Goal: Task Accomplishment & Management: Manage account settings

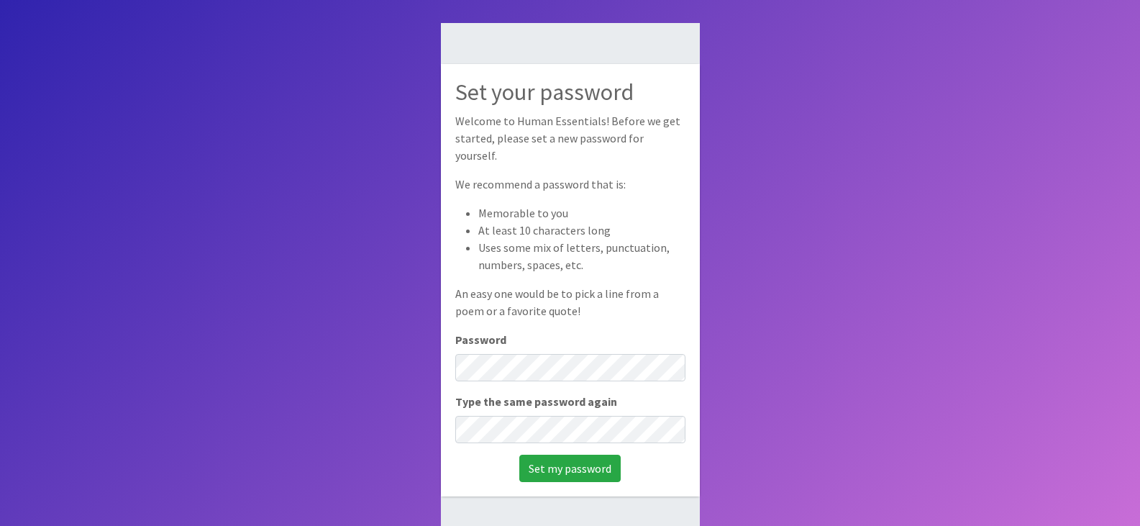
scroll to position [63, 0]
click at [543, 455] on input "Set my password" at bounding box center [569, 467] width 101 height 27
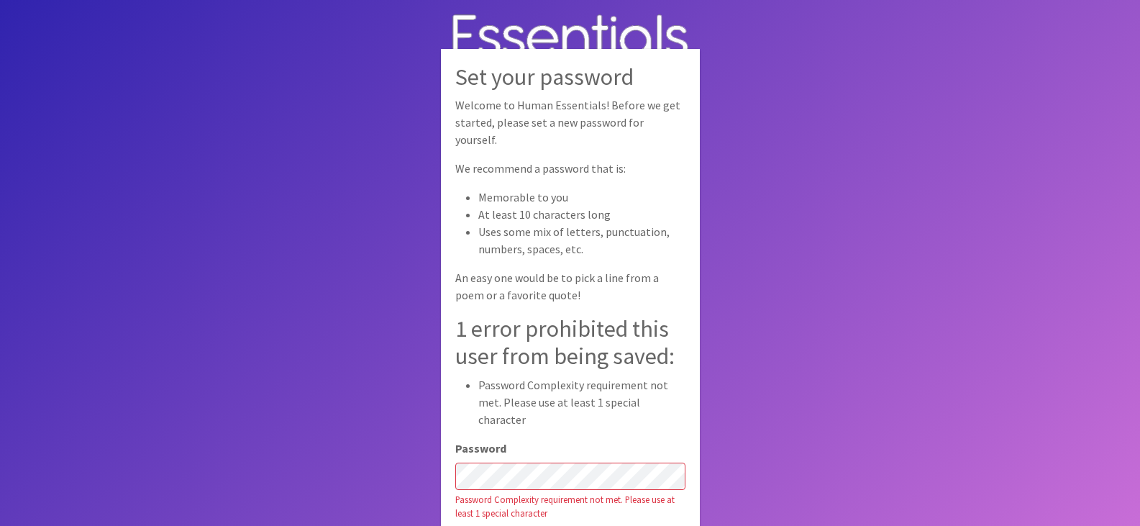
click at [412, 414] on body "Set your password Welcome to Human Essentials! Before we get started, please se…" at bounding box center [570, 311] width 1140 height 622
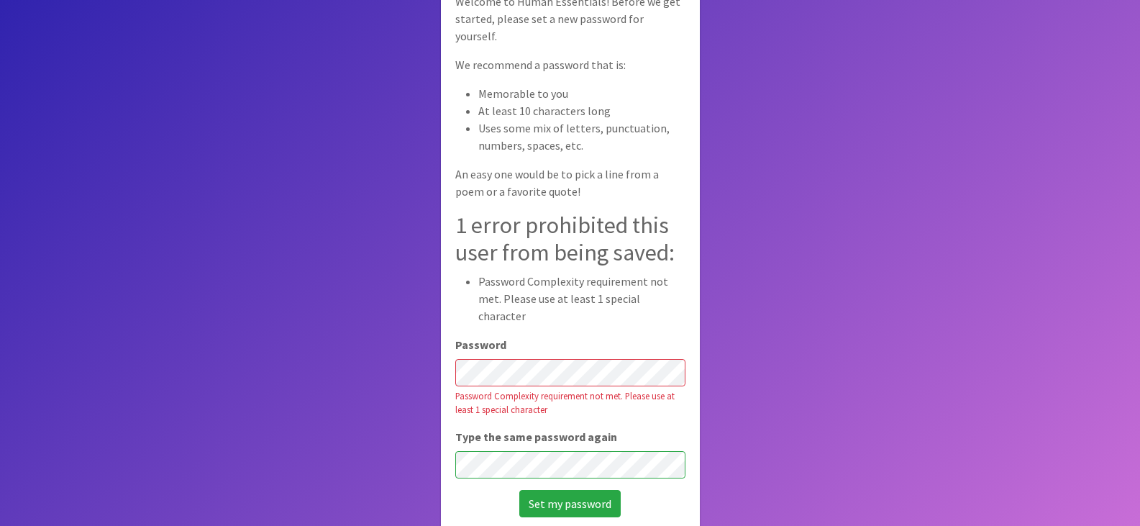
scroll to position [103, 0]
click at [559, 490] on input "Set my password" at bounding box center [569, 503] width 101 height 27
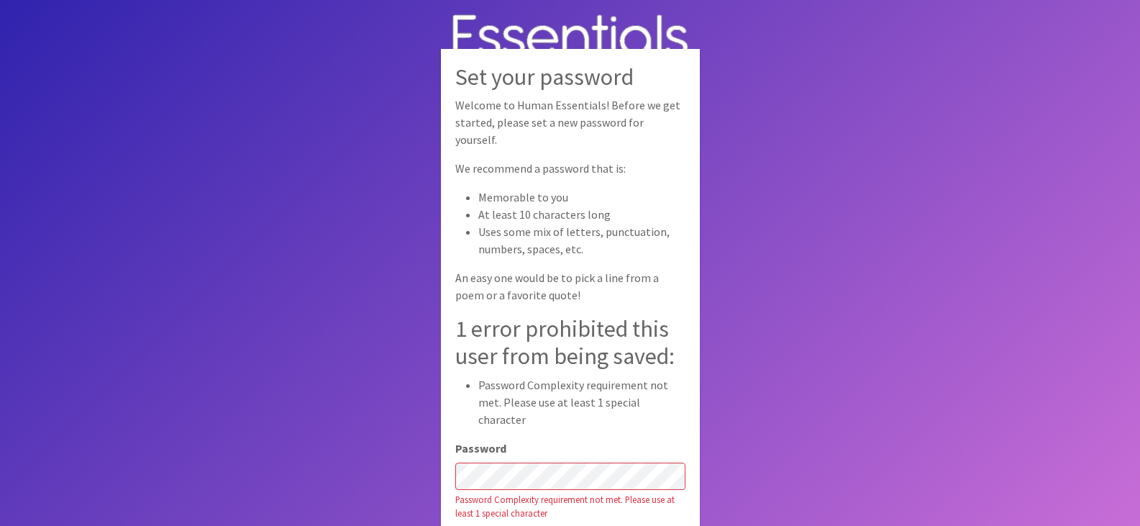
click at [301, 319] on body "Set your password Welcome to Human Essentials! Before we get started, please se…" at bounding box center [570, 311] width 1140 height 622
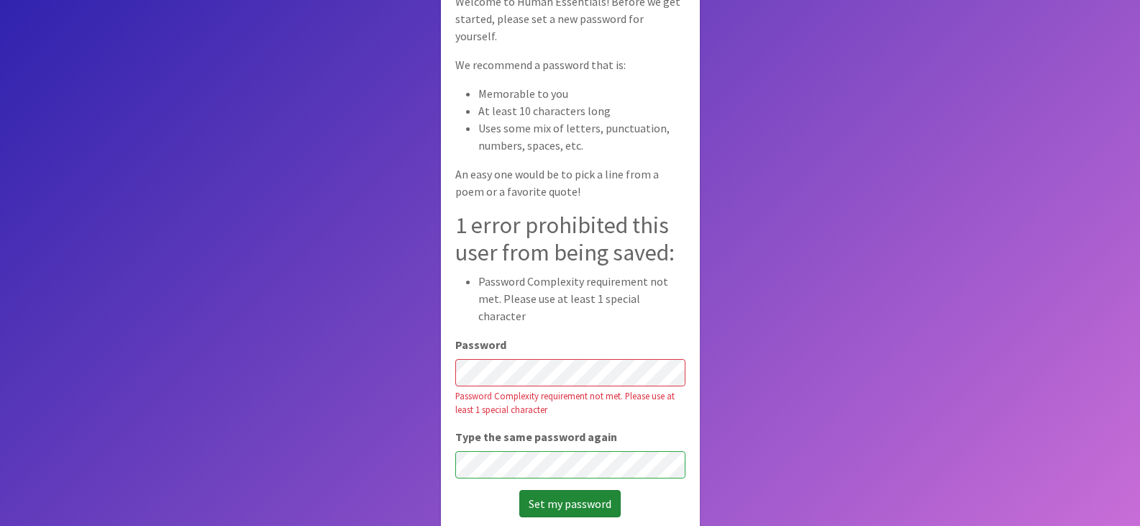
click at [552, 490] on input "Set my password" at bounding box center [569, 503] width 101 height 27
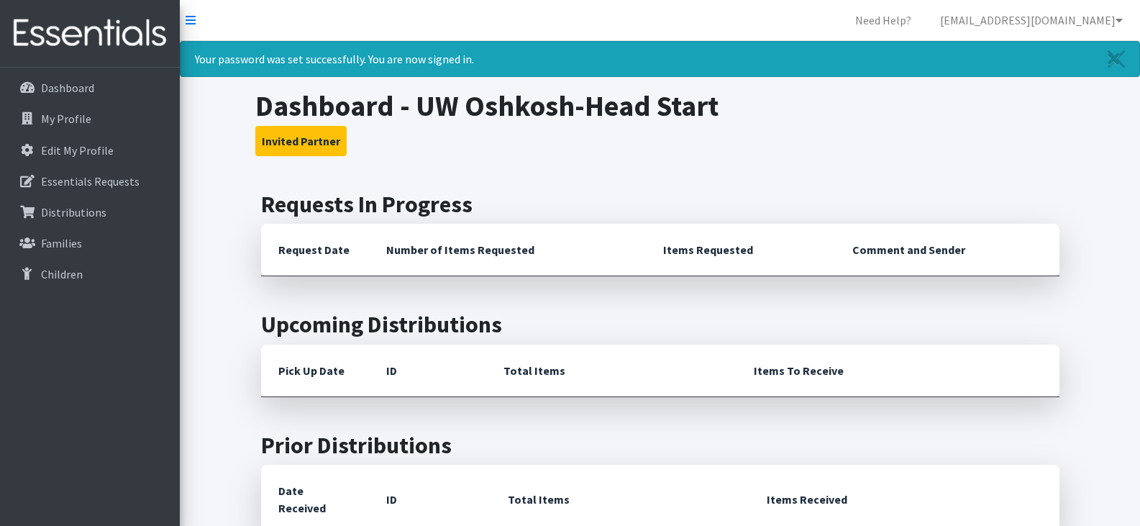
click at [1094, 305] on main "Requests In Progress Request Date Number of Items Requested Items Requested Com…" at bounding box center [660, 492] width 960 height 603
click at [72, 152] on p "Edit My Profile" at bounding box center [77, 150] width 73 height 14
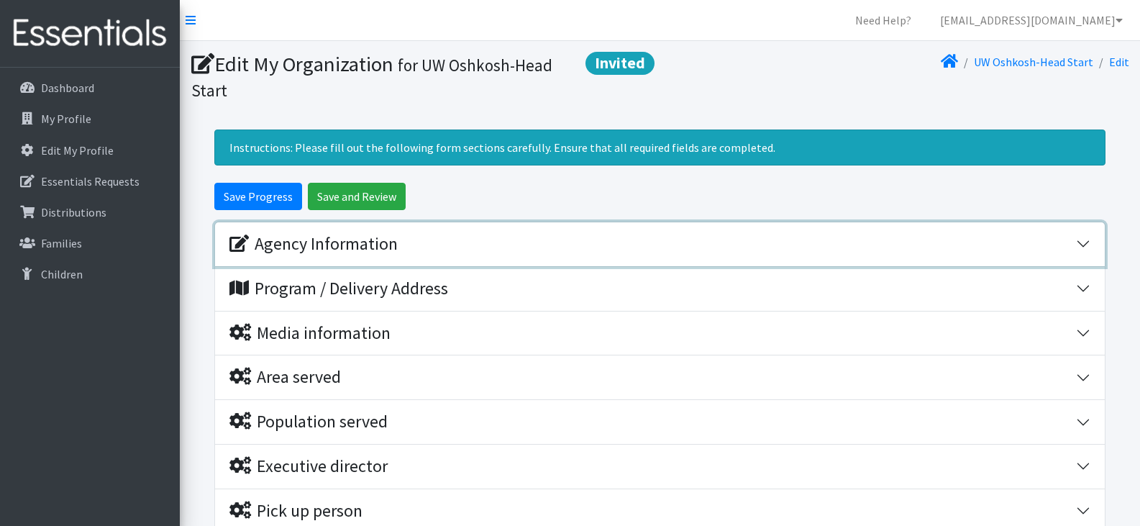
click at [505, 240] on div "Agency Information" at bounding box center [652, 244] width 846 height 21
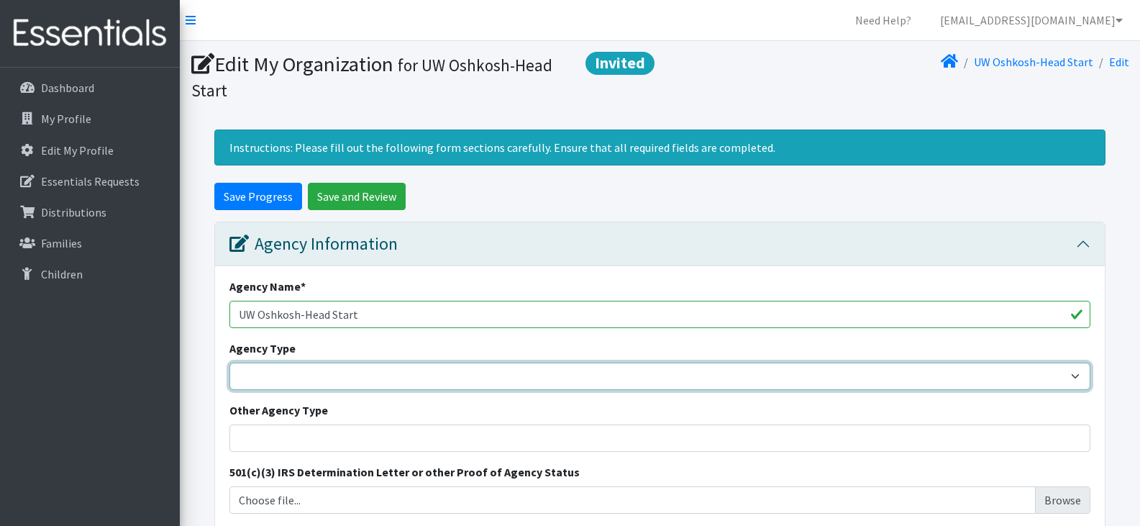
click at [441, 370] on select "Basic Needs Bank Career technical training [MEDICAL_DATA] resource center [DEMO…" at bounding box center [659, 375] width 861 height 27
select select "headstart"
click at [229, 362] on select "Basic Needs Bank Career technical training [MEDICAL_DATA] resource center [DEMO…" at bounding box center [659, 375] width 861 height 27
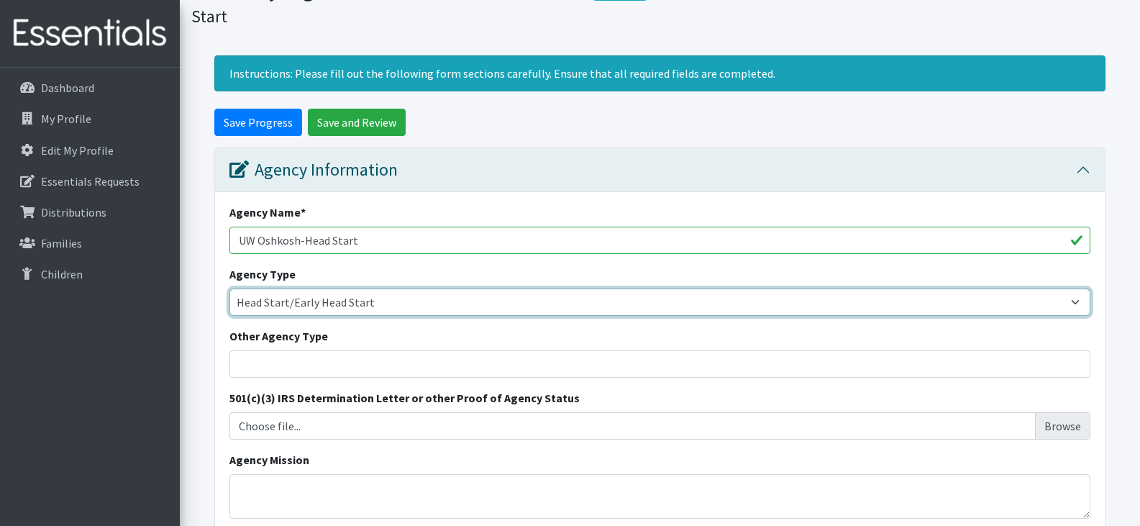
scroll to position [75, 0]
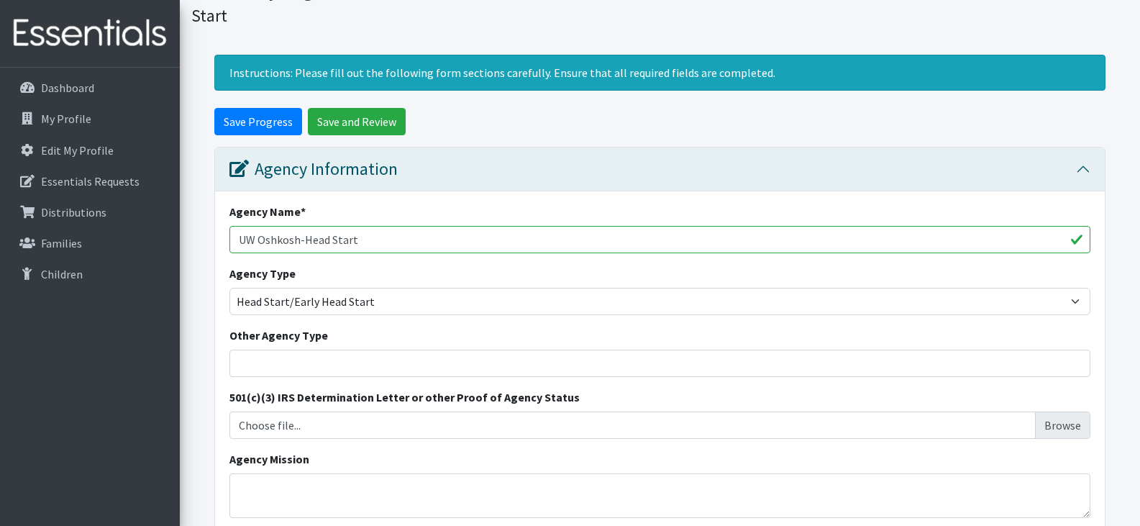
click at [1102, 417] on div "Agency Name * [GEOGRAPHIC_DATA]-Head Start Agency Type Basic Needs Bank Career …" at bounding box center [660, 520] width 890 height 659
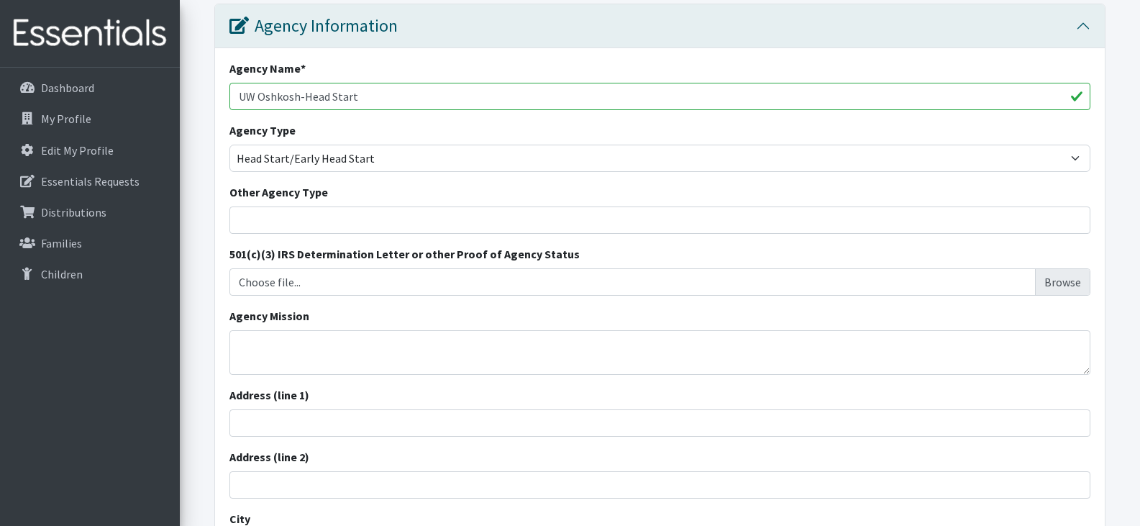
scroll to position [219, 0]
click at [542, 340] on textarea "Agency Mission" at bounding box center [659, 351] width 861 height 45
click at [332, 342] on textarea "Agency Mission" at bounding box center [659, 351] width 861 height 45
paste textarea "[EMAIL_ADDRESS][DOMAIN_NAME]"
type textarea "[EMAIL_ADDRESS][DOMAIN_NAME]"
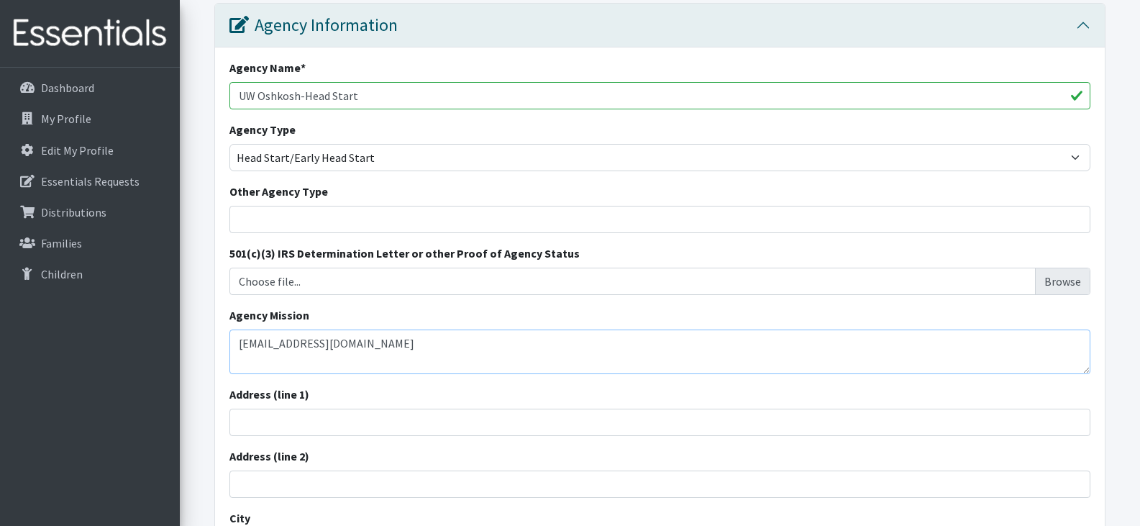
drag, startPoint x: 378, startPoint y: 348, endPoint x: 216, endPoint y: 344, distance: 161.9
click at [216, 344] on div "Agency Name * [GEOGRAPHIC_DATA]-Head Start Agency Type Basic Needs Bank Career …" at bounding box center [660, 376] width 890 height 659
click at [259, 355] on textarea "Agency Mission" at bounding box center [659, 351] width 861 height 45
paste textarea "We, together with children, families, staff and community, work to facilitate l…"
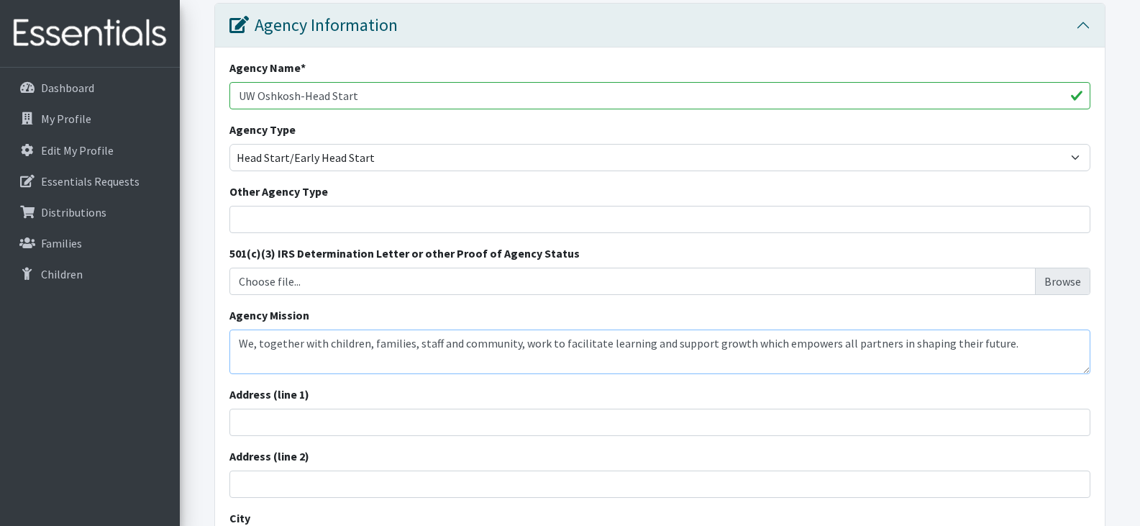
type textarea "We, together with children, families, staff and community, work to facilitate l…"
click at [334, 421] on input "Address (line 1)" at bounding box center [659, 421] width 861 height 27
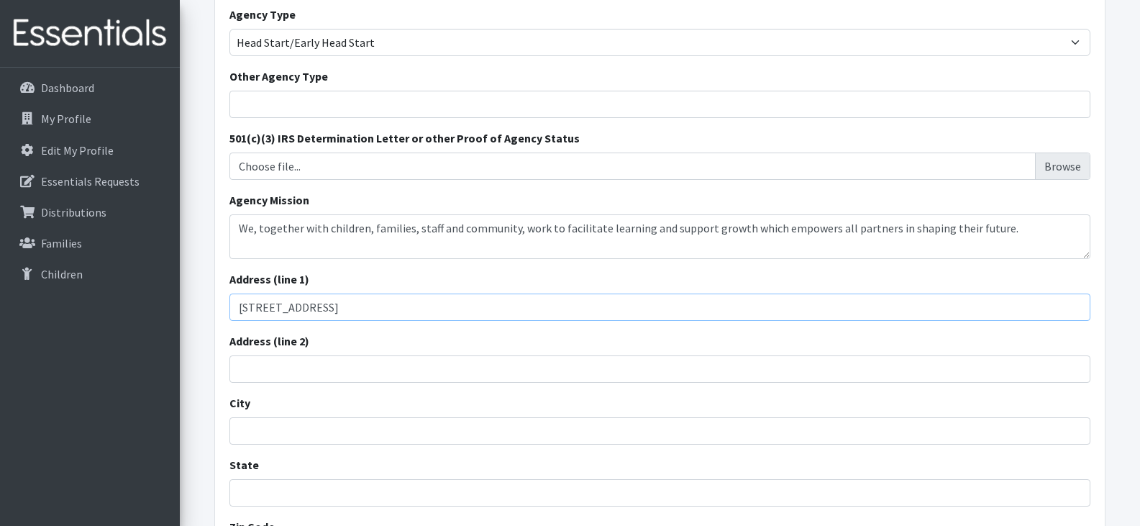
scroll to position [334, 0]
type input "[STREET_ADDRESS]"
click at [293, 431] on input "City" at bounding box center [659, 429] width 861 height 27
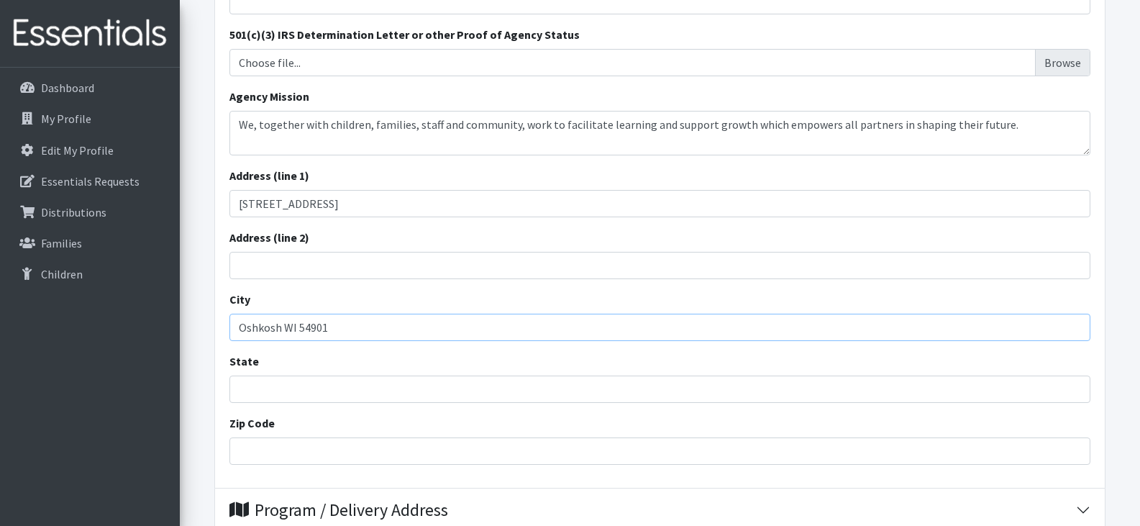
scroll to position [439, 0]
type input "Oshkosh"
click at [260, 391] on input "State" at bounding box center [659, 387] width 861 height 27
type input "WI"
click at [263, 451] on input "Zip Code" at bounding box center [659, 449] width 861 height 27
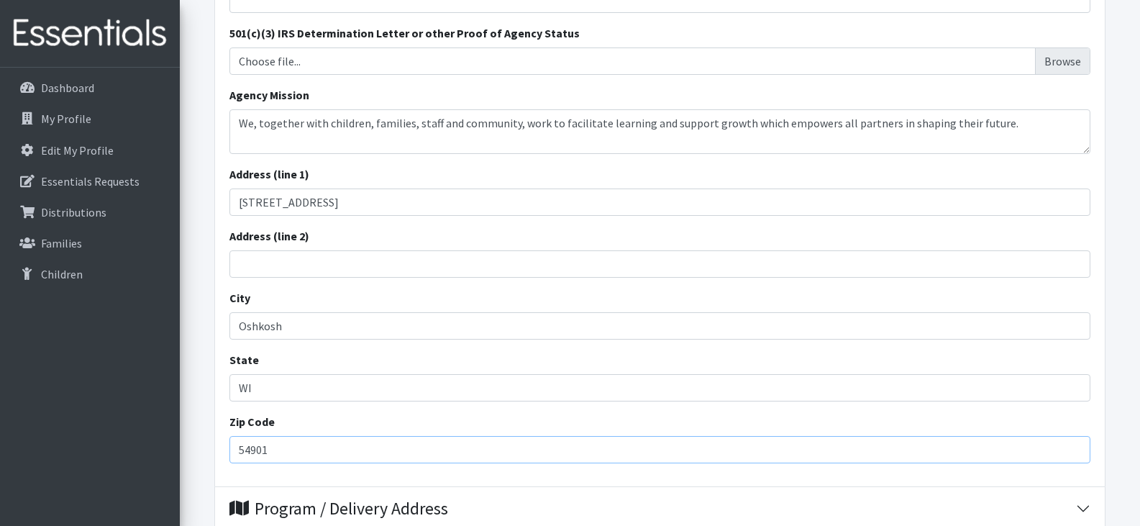
type input "54901"
click at [124, 437] on div "Dashboard My Profile Edit My Profile Essentials Requests Distributions Families…" at bounding box center [90, 310] width 180 height 485
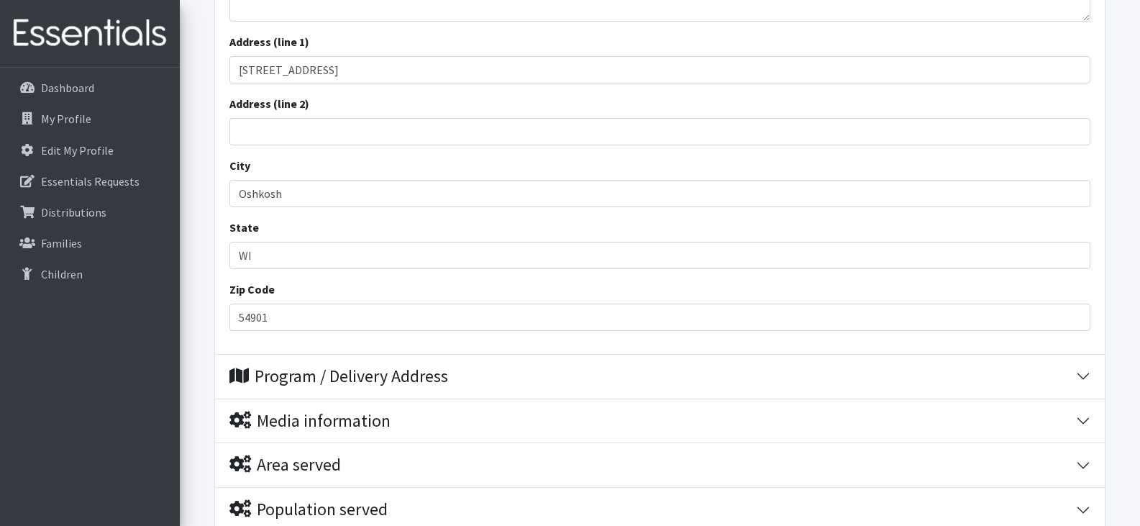
scroll to position [572, 0]
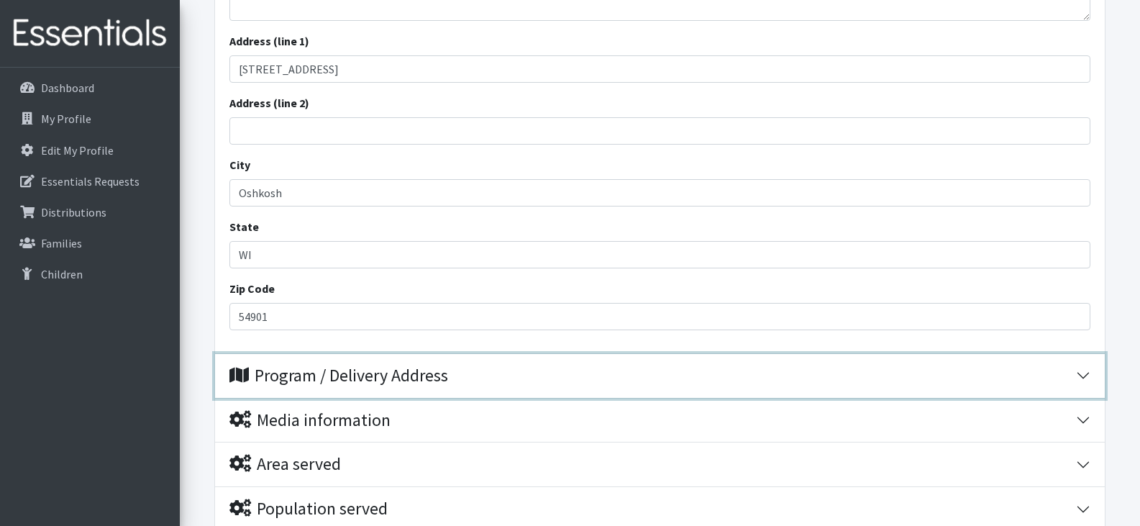
click at [423, 381] on div "Program / Delivery Address" at bounding box center [338, 375] width 219 height 21
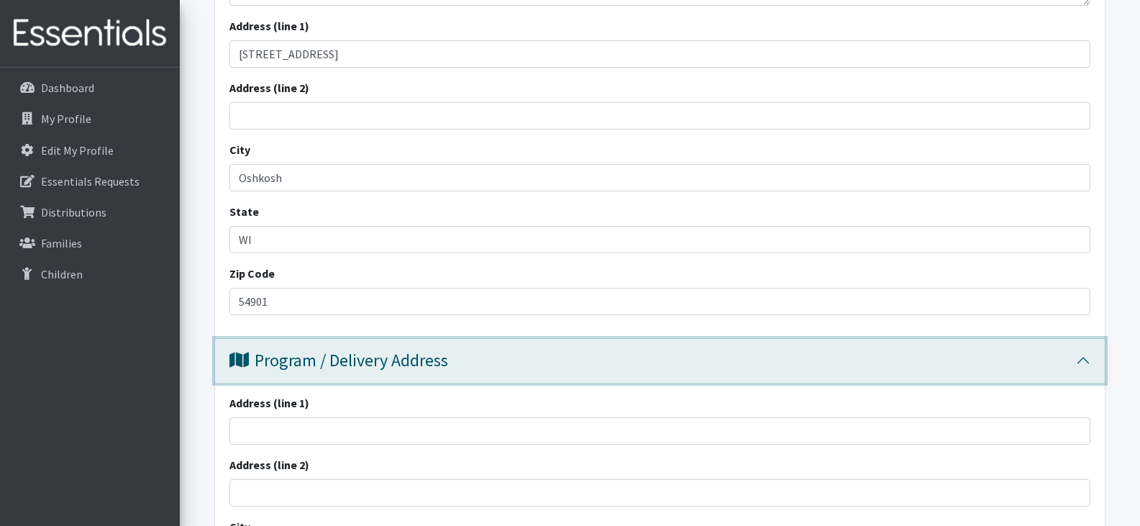
scroll to position [597, 0]
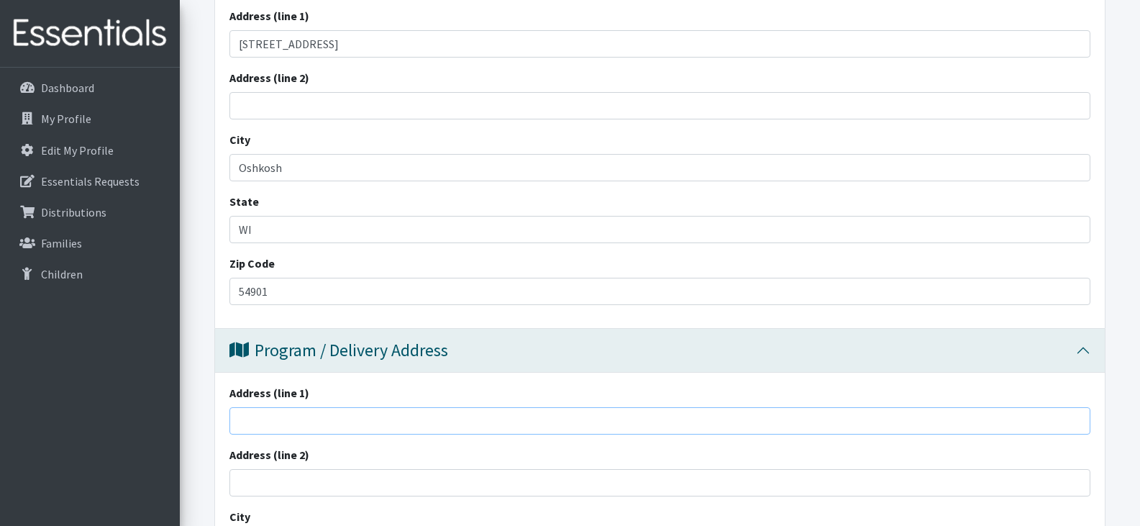
click at [376, 420] on input "Address (line 1)" at bounding box center [659, 420] width 861 height 27
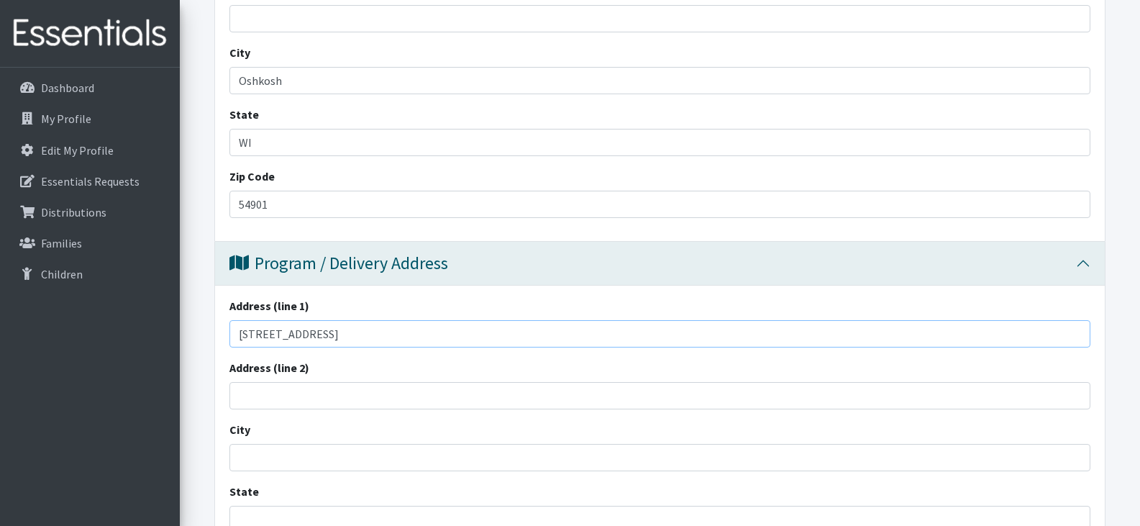
scroll to position [685, 0]
type input "[STREET_ADDRESS]"
click at [334, 460] on input "City" at bounding box center [659, 456] width 861 height 27
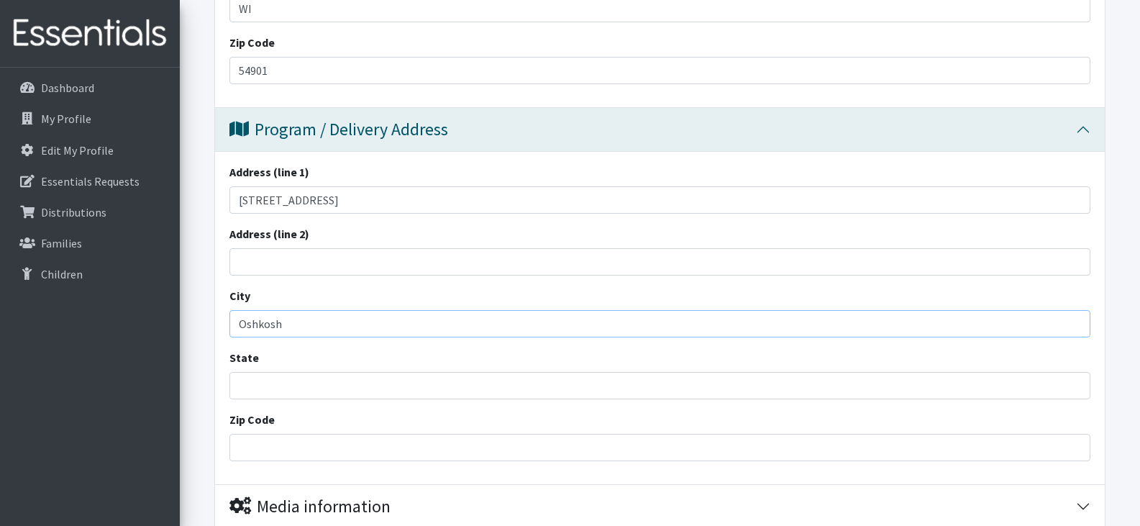
scroll to position [818, 0]
type input "Oshkosh"
click at [288, 388] on input "State" at bounding box center [659, 384] width 861 height 27
type input "WI"
click at [273, 446] on input "Zip Code" at bounding box center [659, 446] width 861 height 27
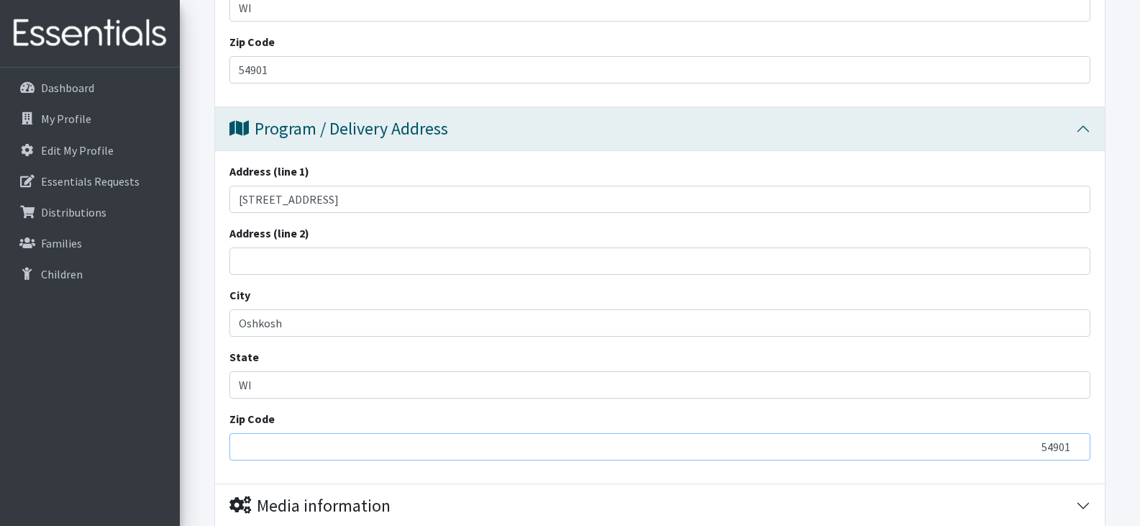
click at [273, 449] on input "54901" at bounding box center [659, 446] width 861 height 27
type input "54901"
click at [649, 410] on div "Zip Code 54901" at bounding box center [659, 435] width 861 height 50
click at [63, 482] on div "Dashboard My Profile Edit My Profile Essentials Requests Distributions Families…" at bounding box center [90, 310] width 180 height 485
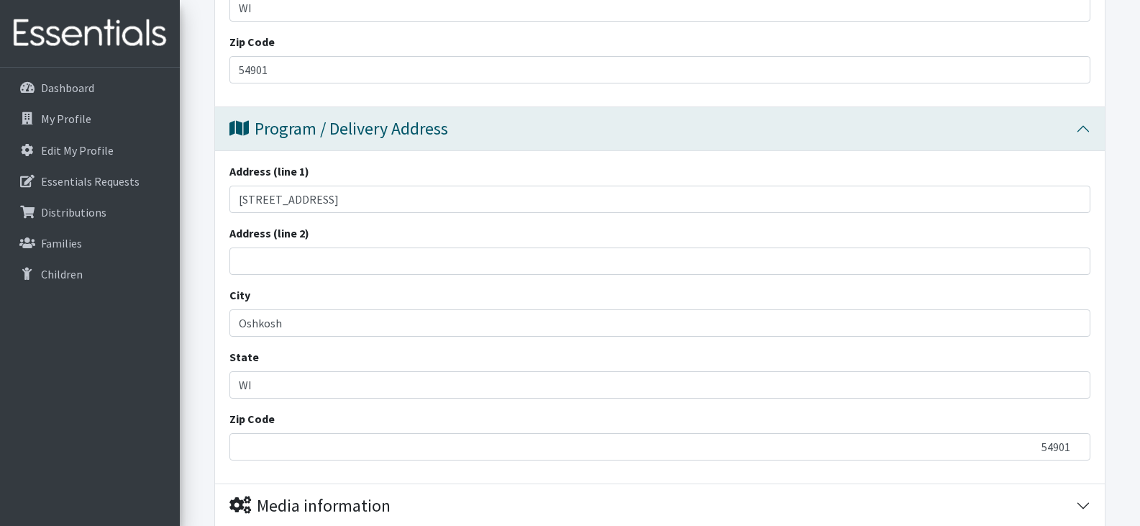
click at [119, 436] on div "Dashboard My Profile Edit My Profile Essentials Requests Distributions Families…" at bounding box center [90, 310] width 180 height 485
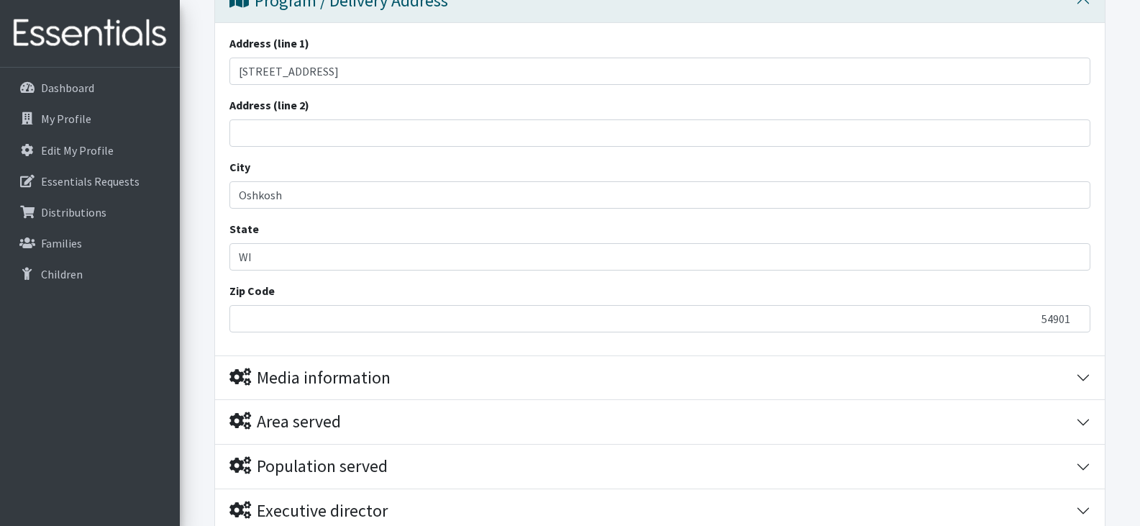
scroll to position [948, 0]
click at [348, 314] on input "54901" at bounding box center [659, 316] width 861 height 27
click at [339, 252] on input "WI" at bounding box center [659, 255] width 861 height 27
click at [495, 280] on div "Zip Code 54901" at bounding box center [659, 305] width 861 height 50
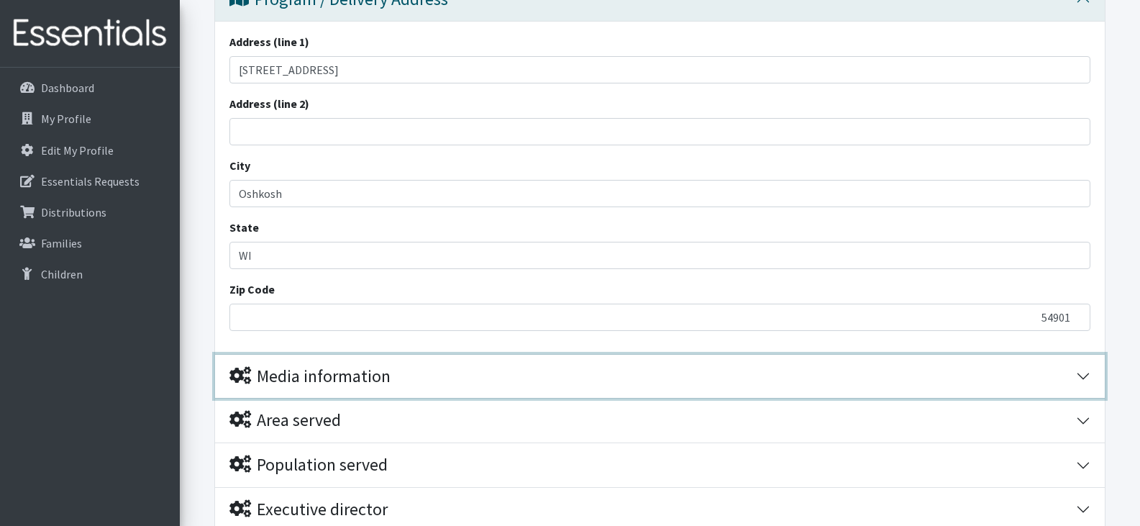
click at [470, 374] on div "Media information" at bounding box center [652, 376] width 846 height 21
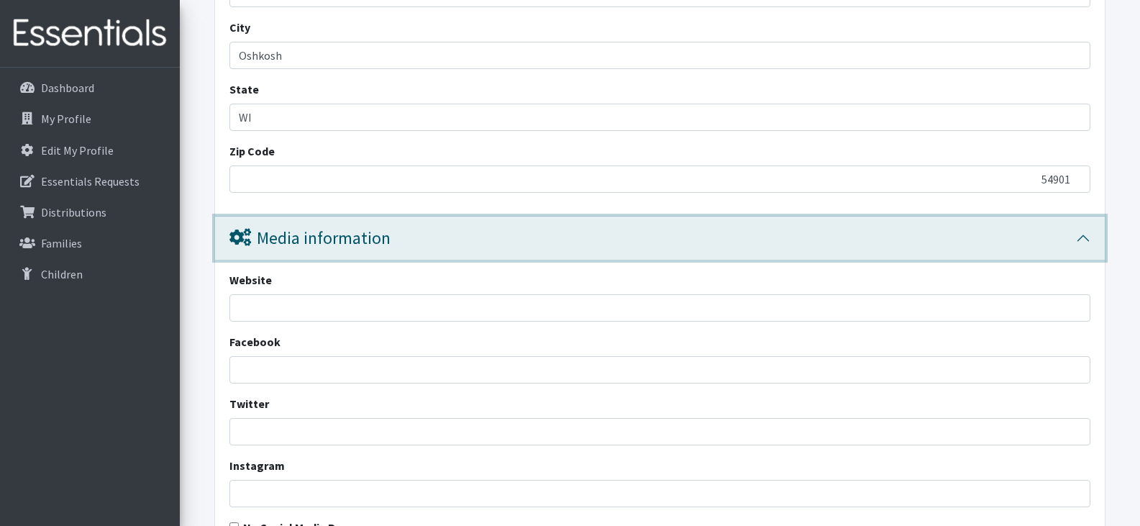
scroll to position [1087, 0]
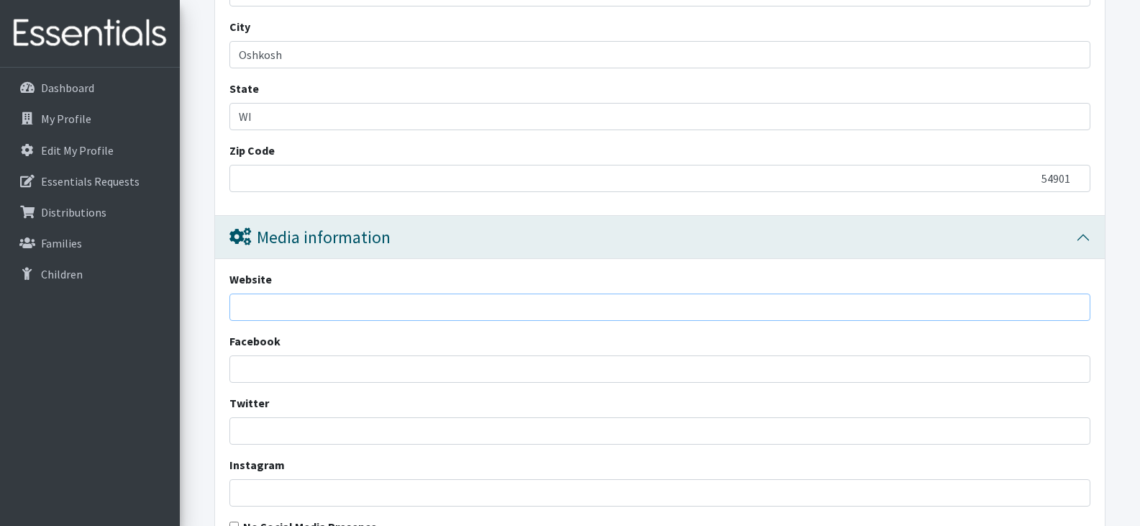
click at [437, 307] on input "Website" at bounding box center [659, 306] width 861 height 27
click at [301, 296] on input "Website" at bounding box center [659, 306] width 861 height 27
paste input "[URL][DOMAIN_NAME]"
type input "[URL][DOMAIN_NAME]"
click at [326, 370] on input "Facebook" at bounding box center [659, 368] width 861 height 27
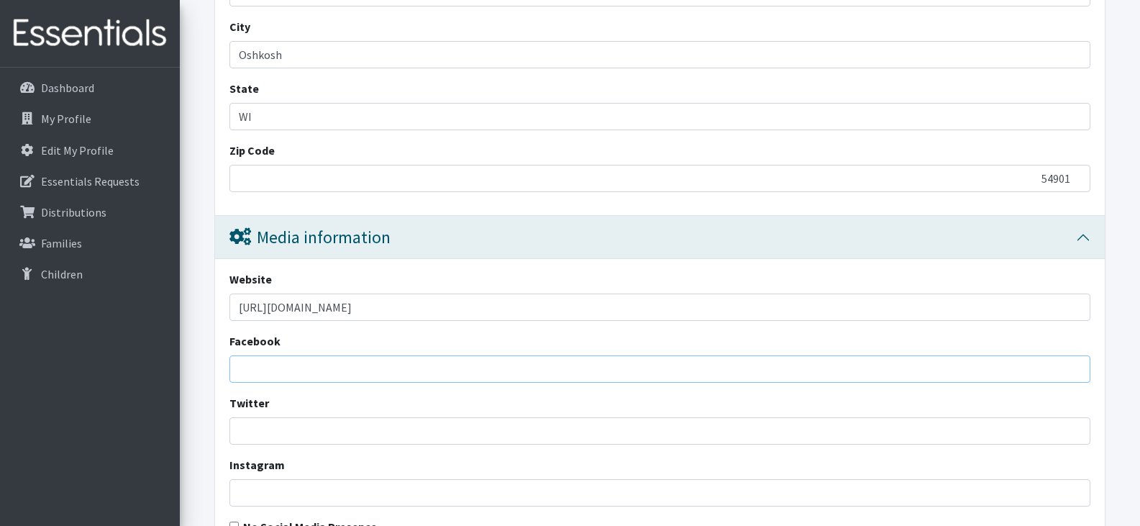
click at [294, 367] on input "Facebook" at bounding box center [659, 368] width 861 height 27
paste input "[URL][DOMAIN_NAME]"
type input "[URL][DOMAIN_NAME]"
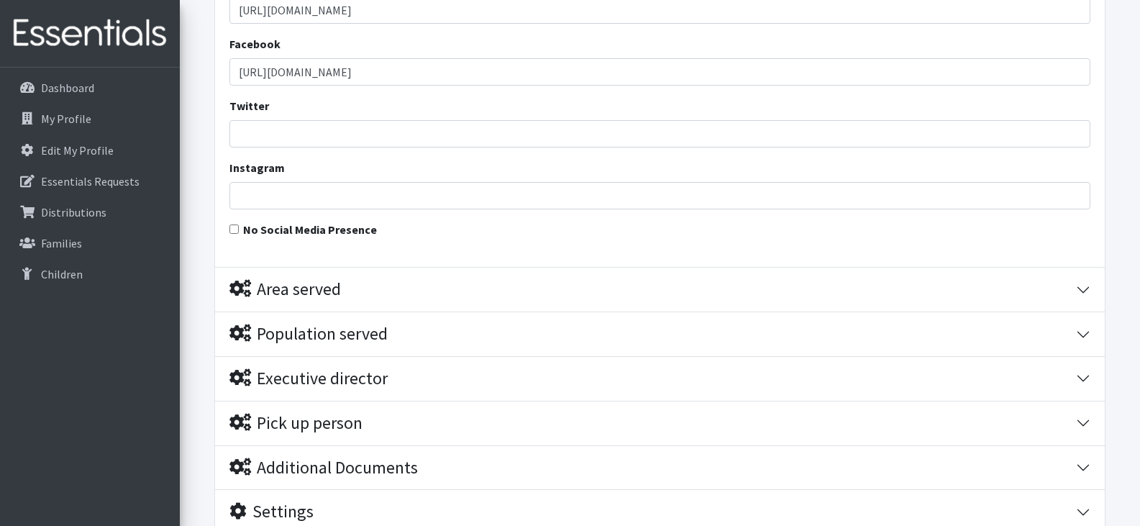
scroll to position [1390, 0]
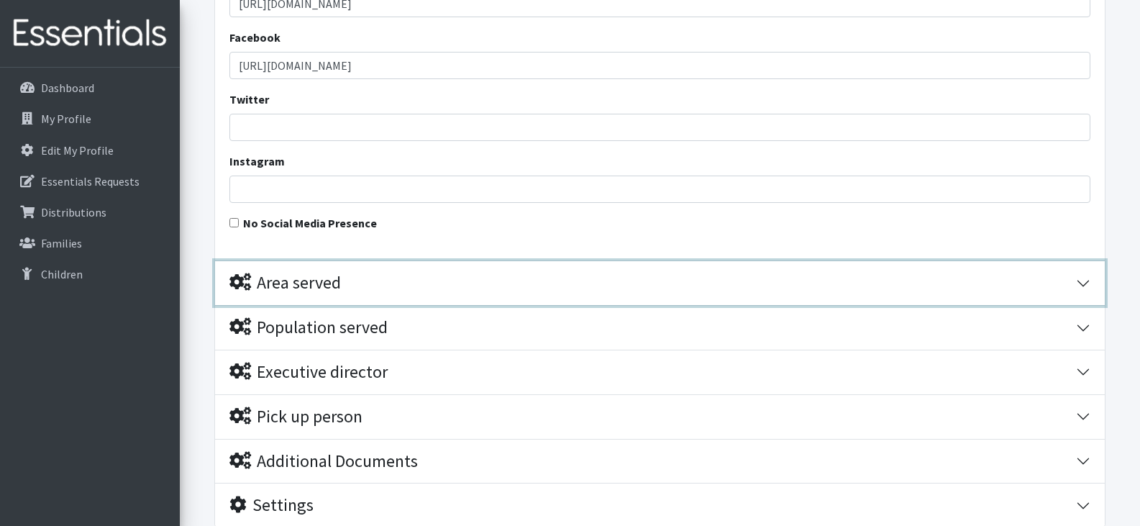
click at [412, 277] on div "Area served" at bounding box center [652, 283] width 846 height 21
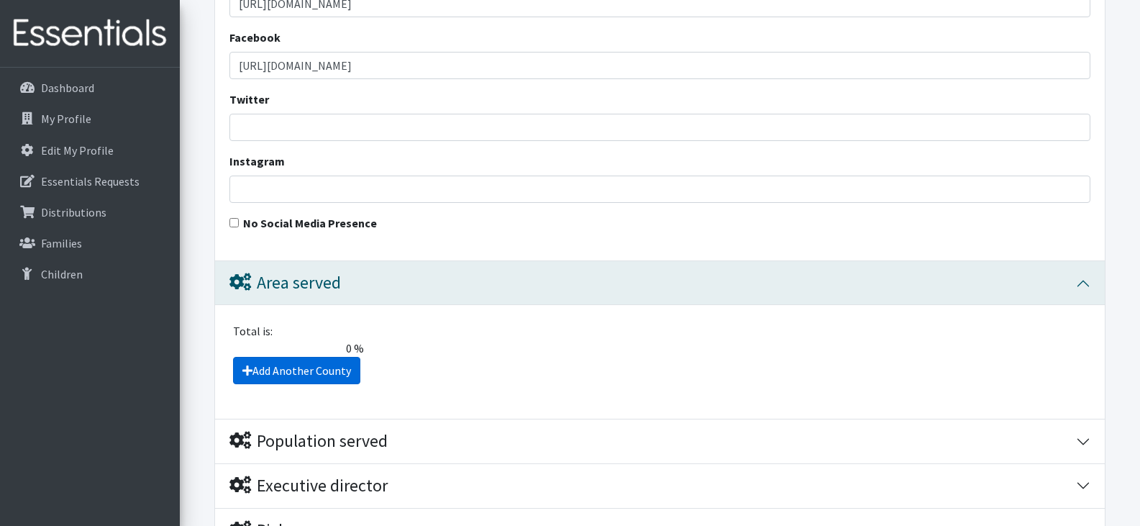
click at [288, 372] on link "Add Another County" at bounding box center [296, 370] width 127 height 27
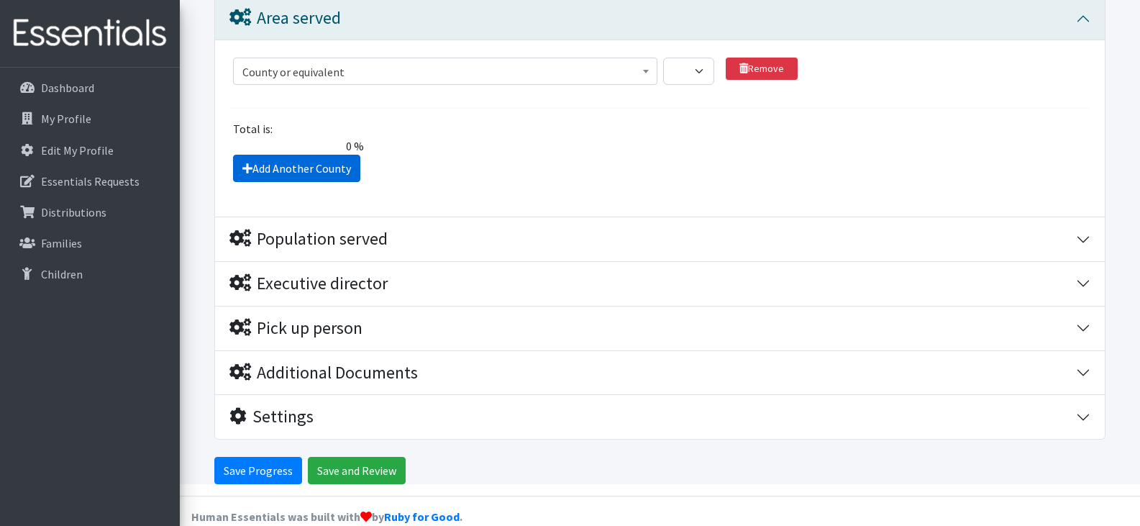
scroll to position [1678, 0]
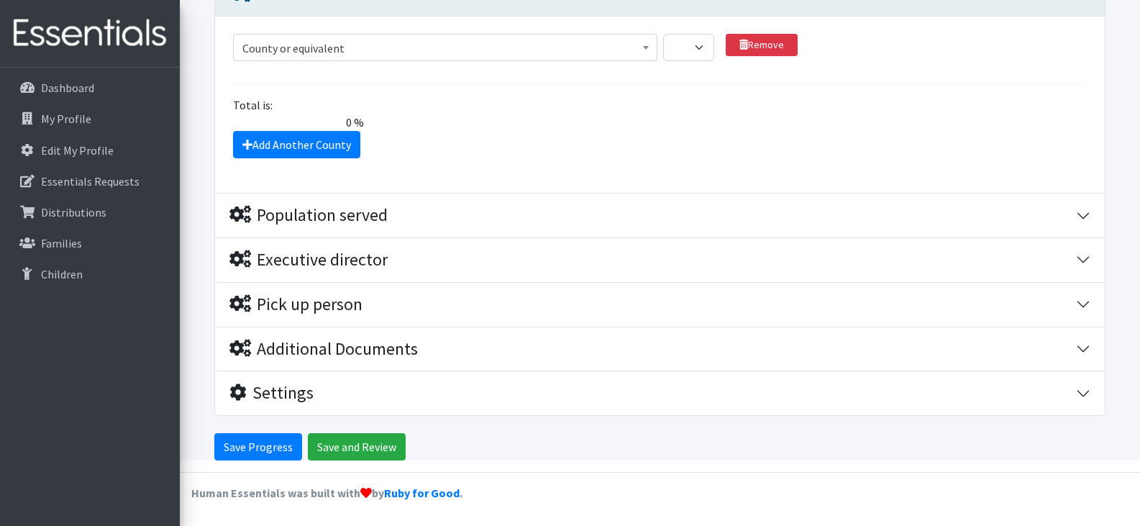
click at [411, 51] on span "County or equivalent" at bounding box center [445, 48] width 406 height 20
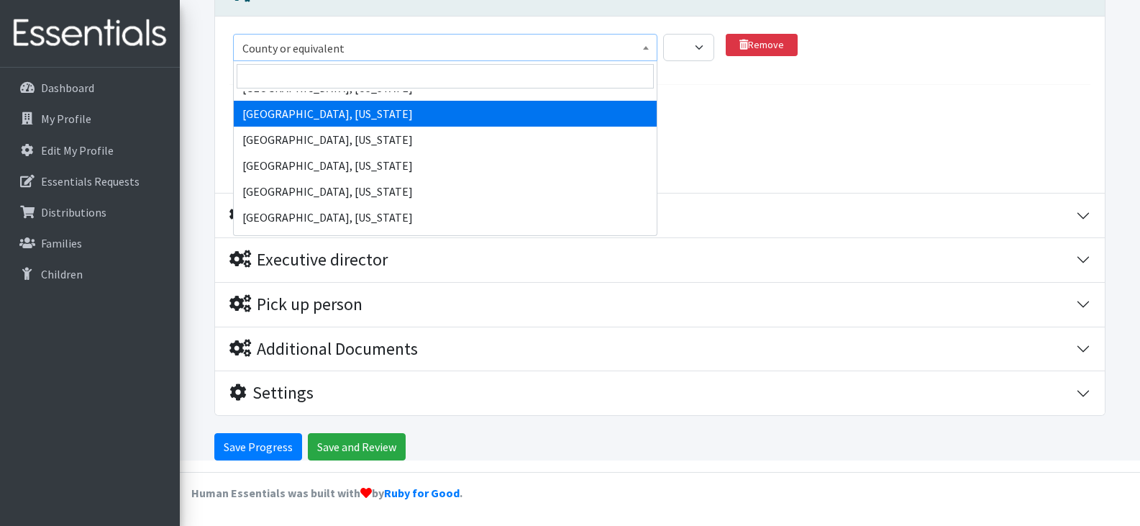
scroll to position [777, 0]
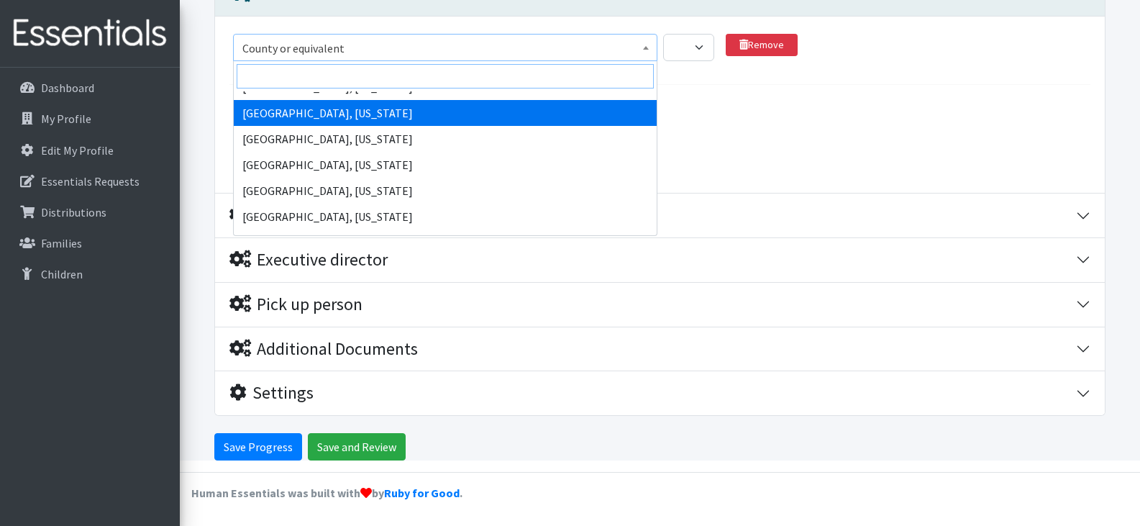
click at [395, 70] on input "search" at bounding box center [445, 76] width 417 height 24
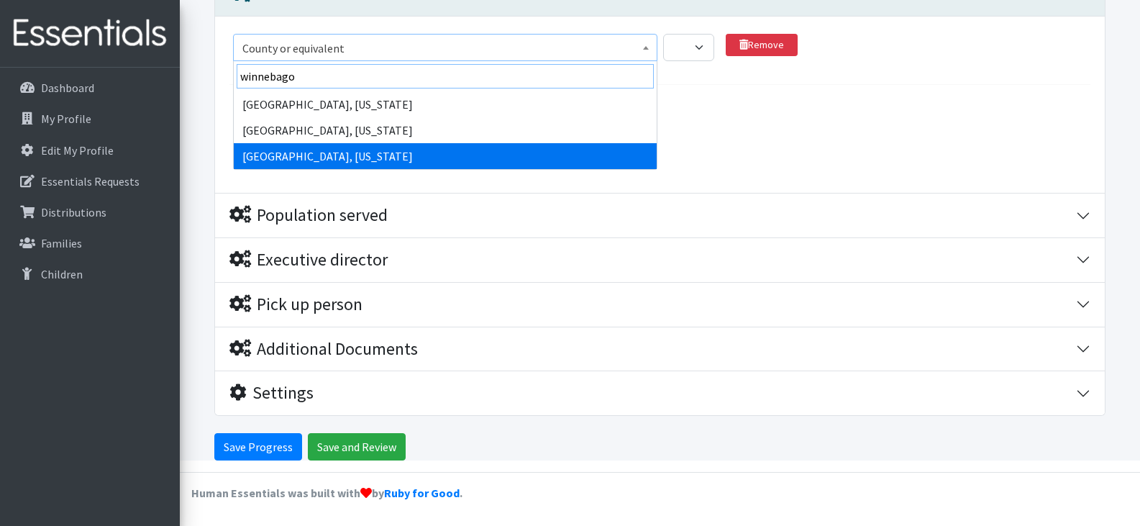
type input "winnebago"
select select "3137"
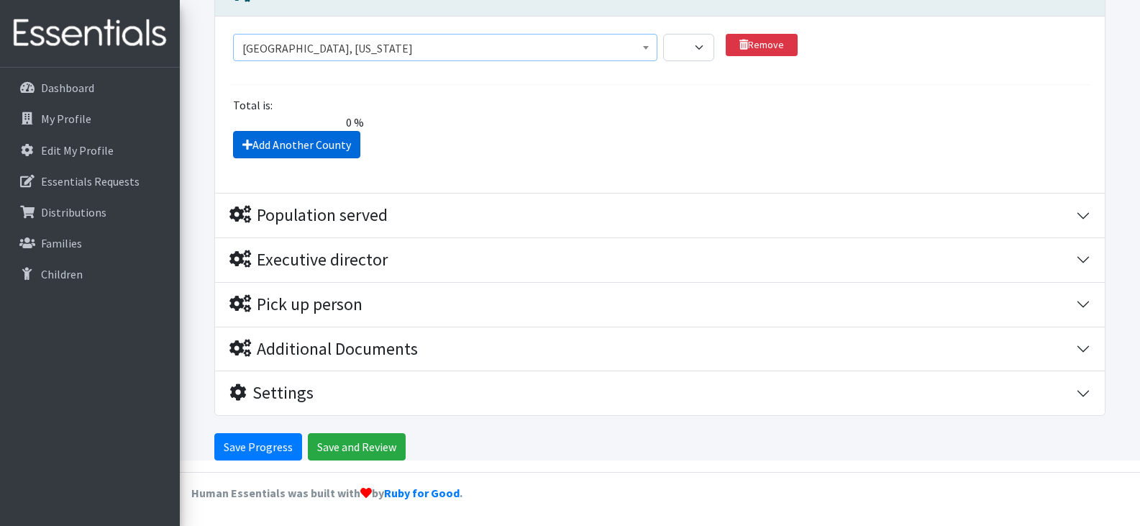
click at [306, 145] on link "Add Another County" at bounding box center [296, 144] width 127 height 27
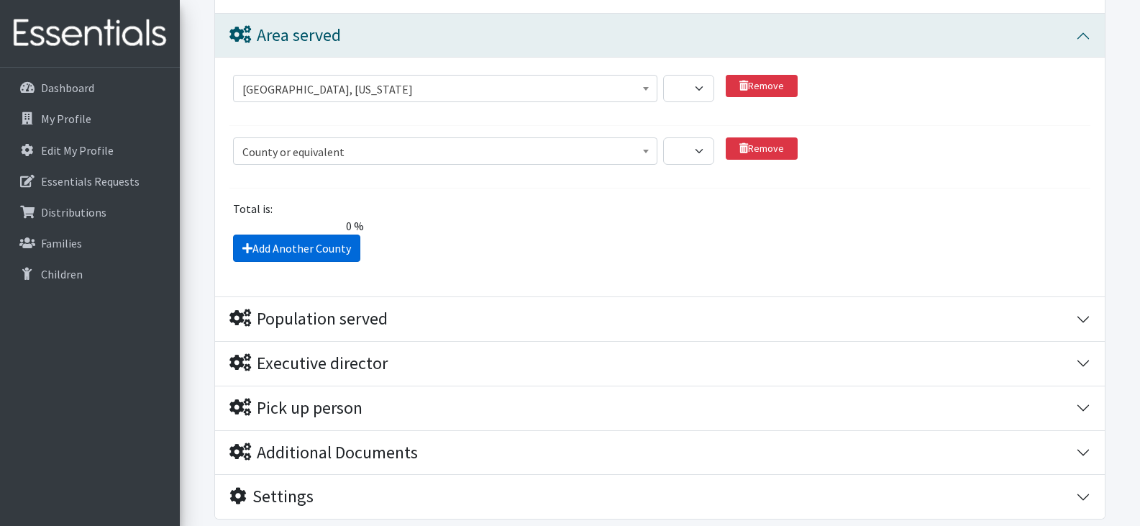
scroll to position [1625, 0]
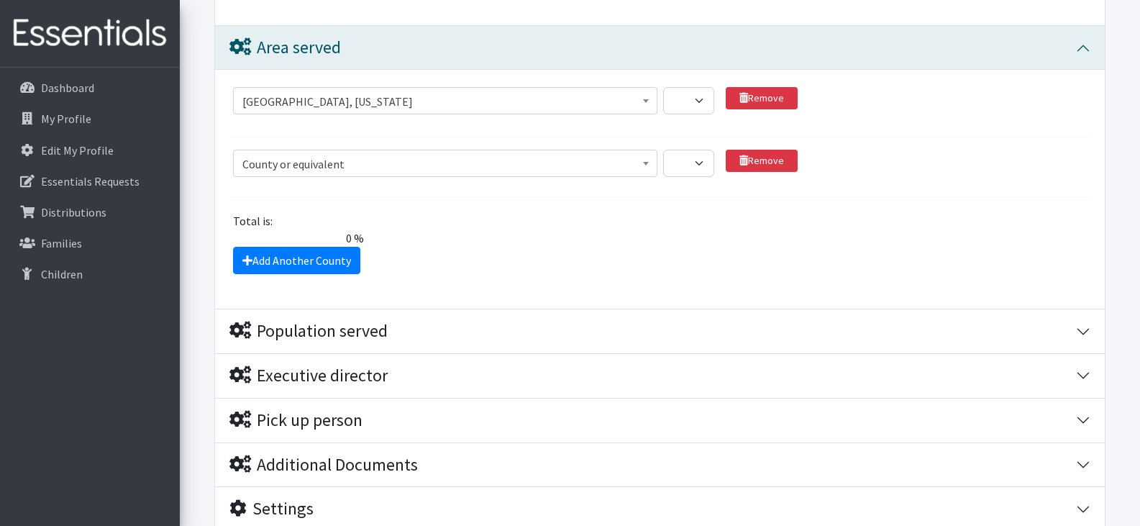
click at [401, 160] on span "County or equivalent" at bounding box center [445, 164] width 406 height 20
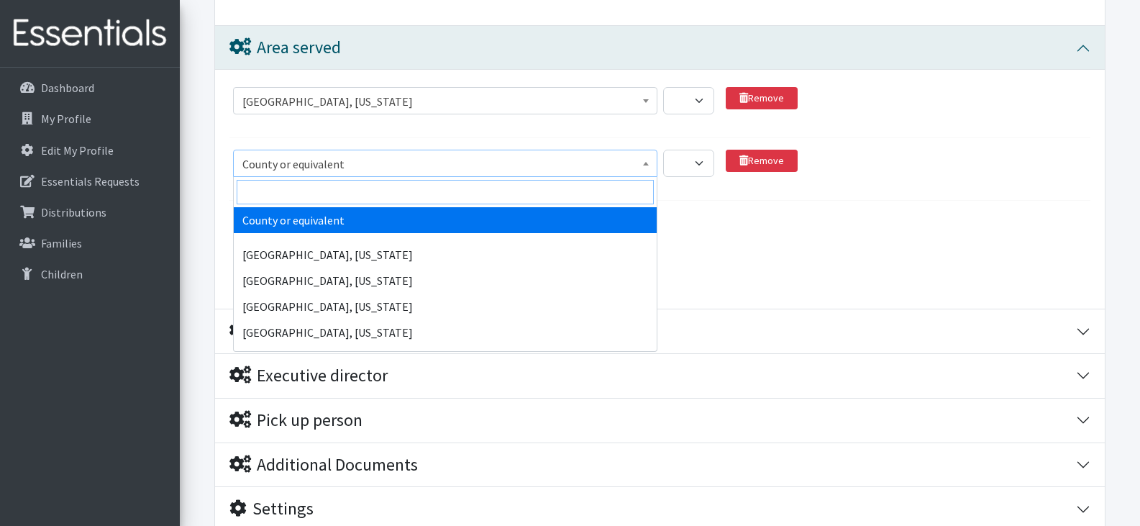
click at [387, 194] on input "search" at bounding box center [445, 192] width 417 height 24
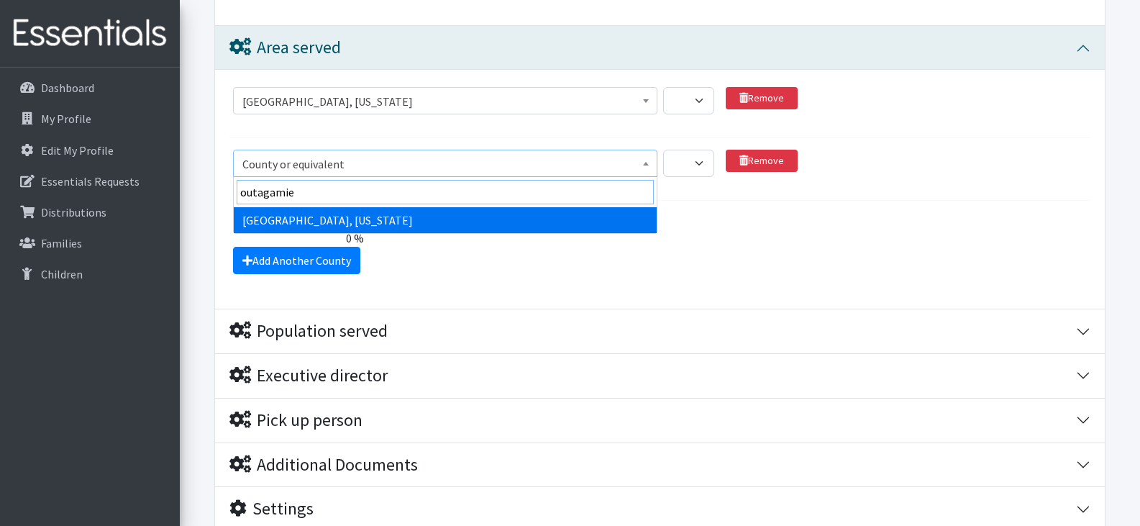
type input "outagamie"
select select "2215"
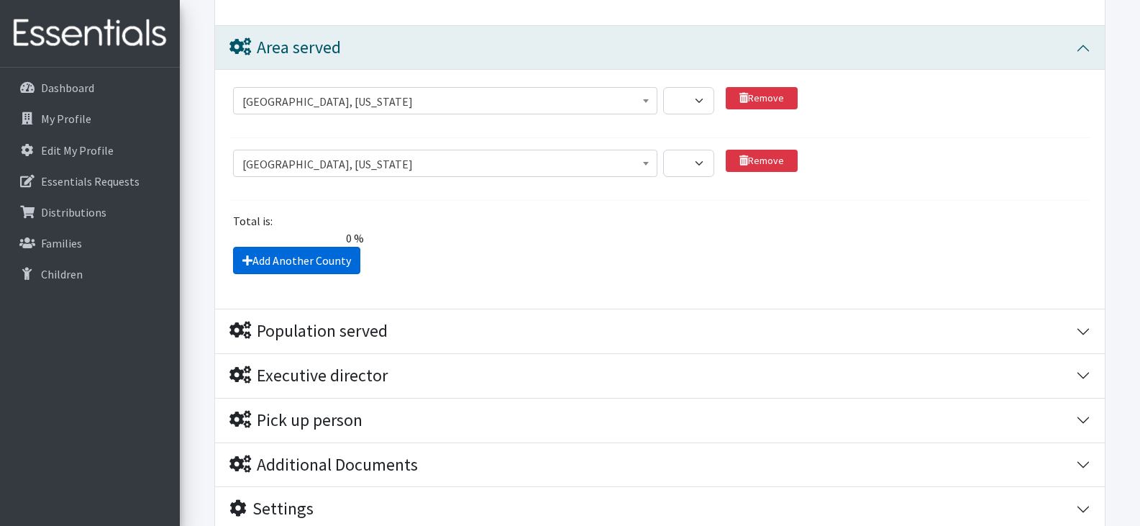
click at [315, 257] on link "Add Another County" at bounding box center [296, 260] width 127 height 27
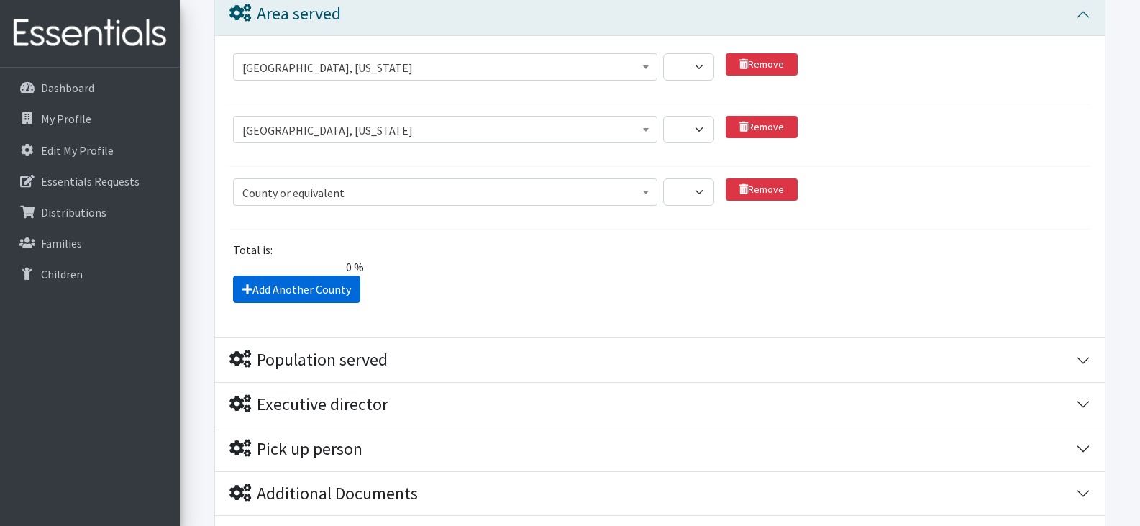
scroll to position [1653, 0]
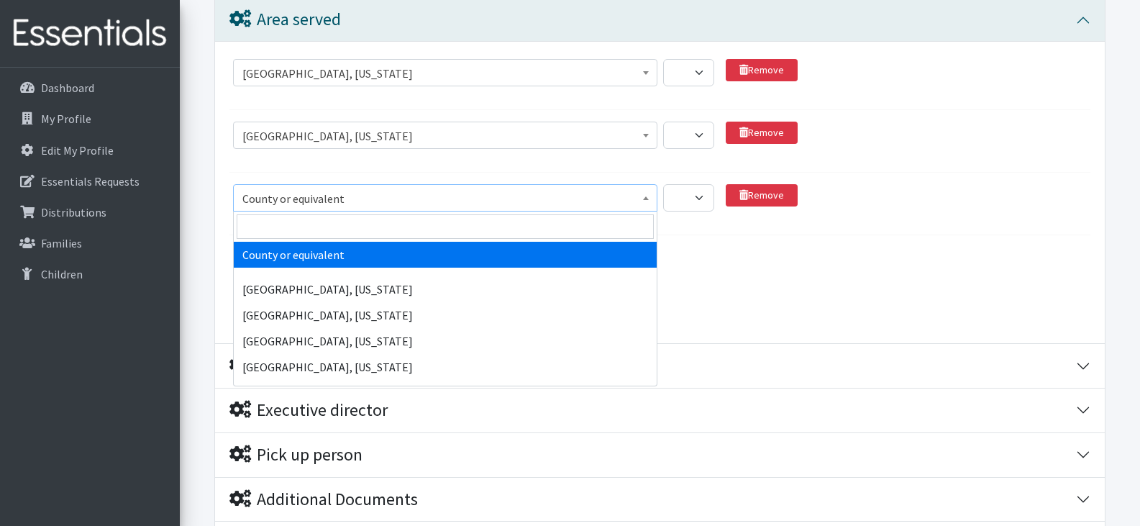
click at [380, 189] on span "County or equivalent" at bounding box center [445, 198] width 406 height 20
click at [397, 217] on input "search" at bounding box center [445, 226] width 417 height 24
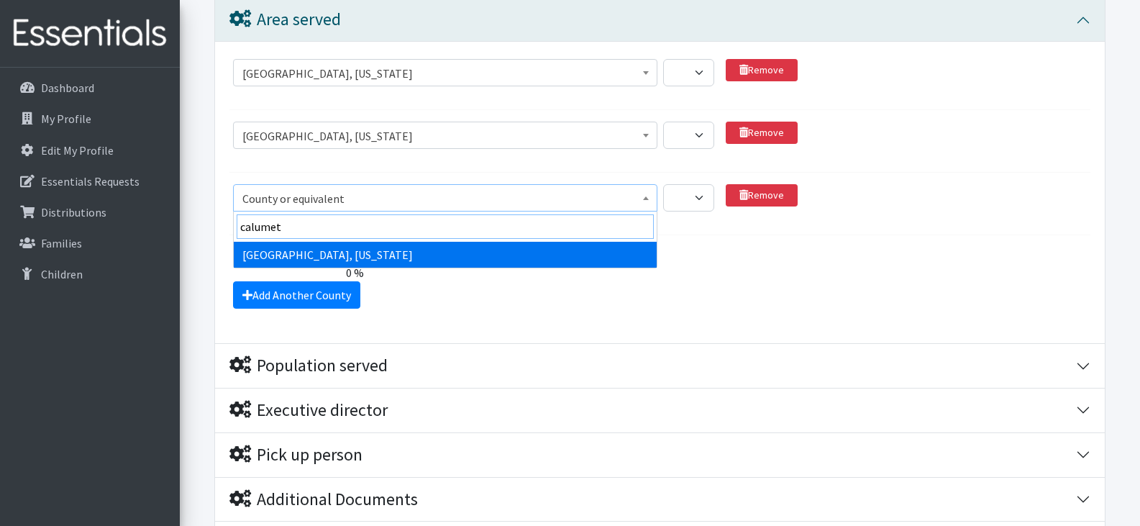
type input "calumet"
select select "372"
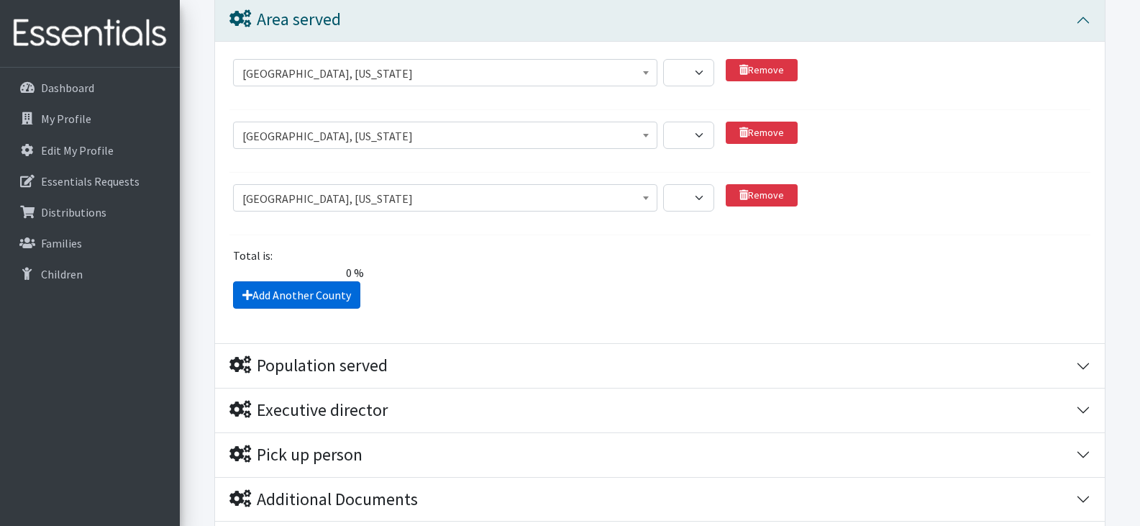
click at [321, 293] on link "Add Another County" at bounding box center [296, 294] width 127 height 27
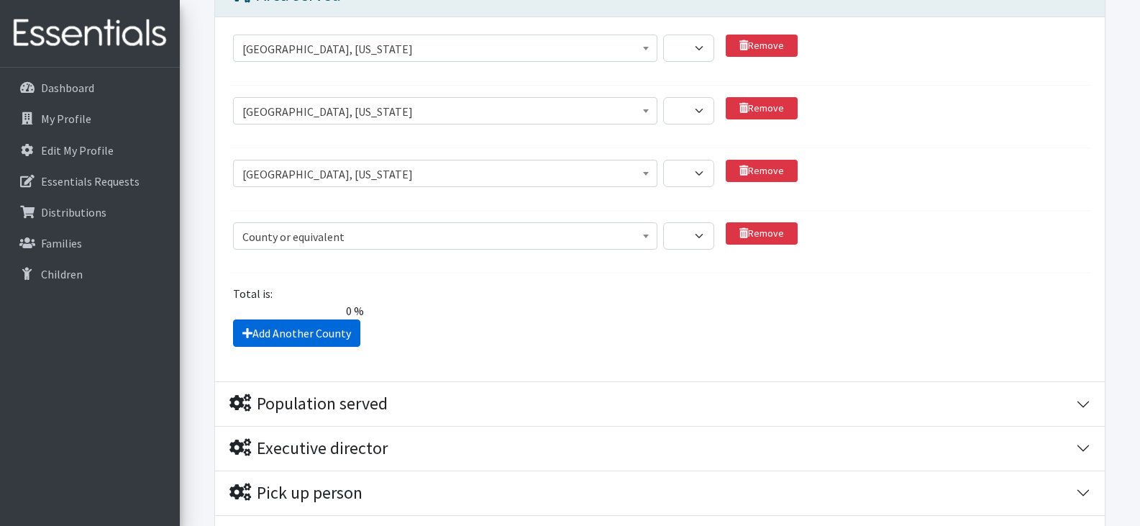
scroll to position [1677, 0]
click at [316, 332] on link "Add Another County" at bounding box center [296, 333] width 127 height 27
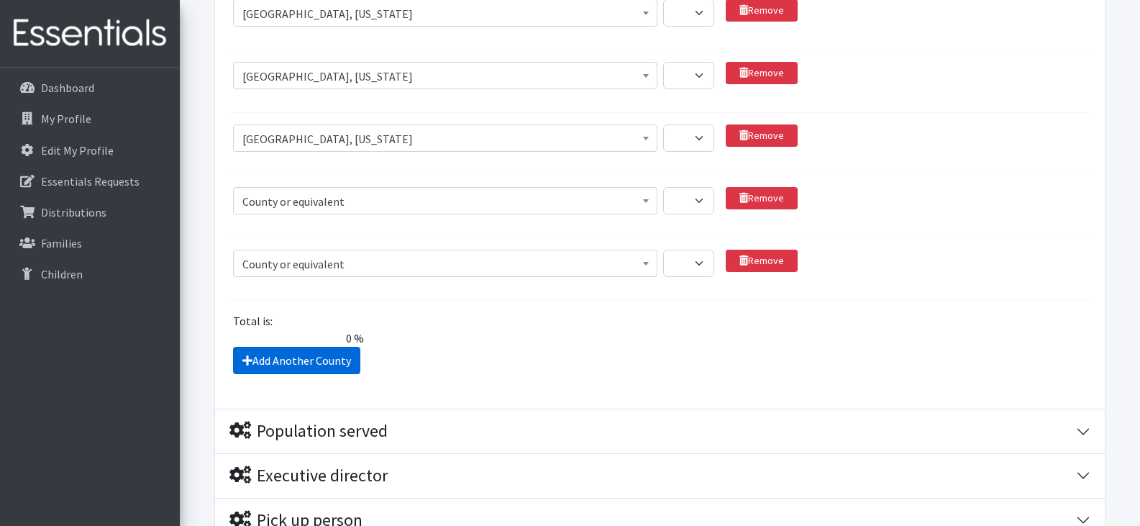
scroll to position [1712, 0]
click at [769, 260] on link "Remove" at bounding box center [762, 261] width 72 height 22
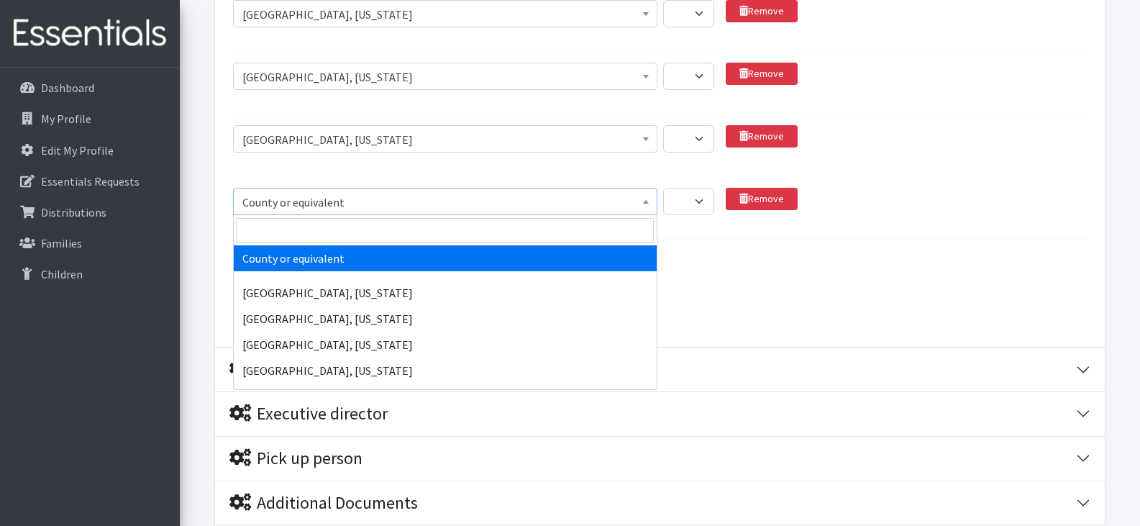
click at [429, 196] on span "County or equivalent" at bounding box center [445, 202] width 406 height 20
click at [398, 232] on input "search" at bounding box center [445, 230] width 417 height 24
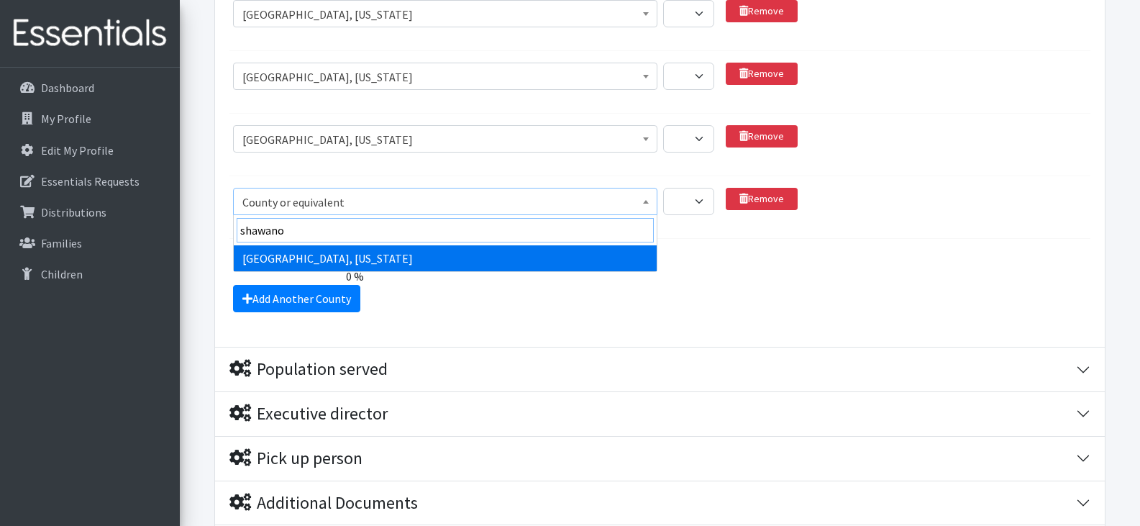
type input "shawano"
select select "2662"
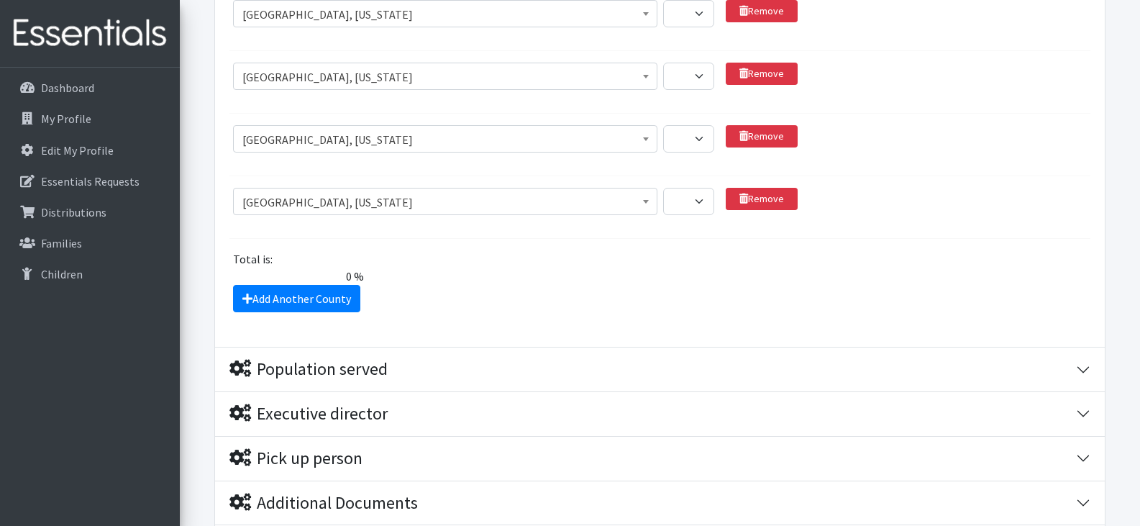
click at [1011, 172] on section "County or equivalent [GEOGRAPHIC_DATA], [US_STATE][GEOGRAPHIC_DATA], [US_STATE]…" at bounding box center [659, 150] width 861 height 51
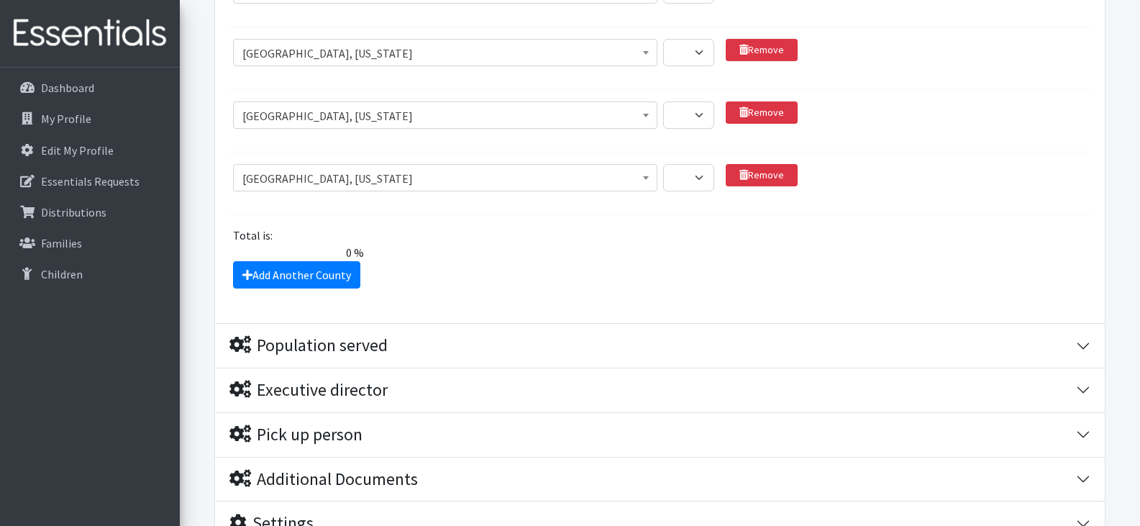
scroll to position [1744, 0]
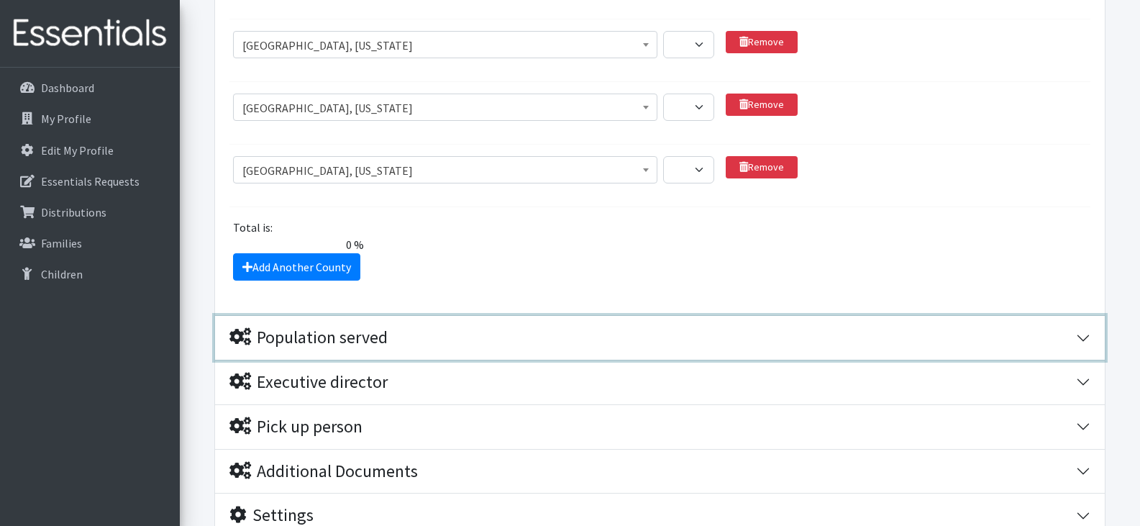
click at [470, 345] on div "Population served" at bounding box center [652, 337] width 846 height 21
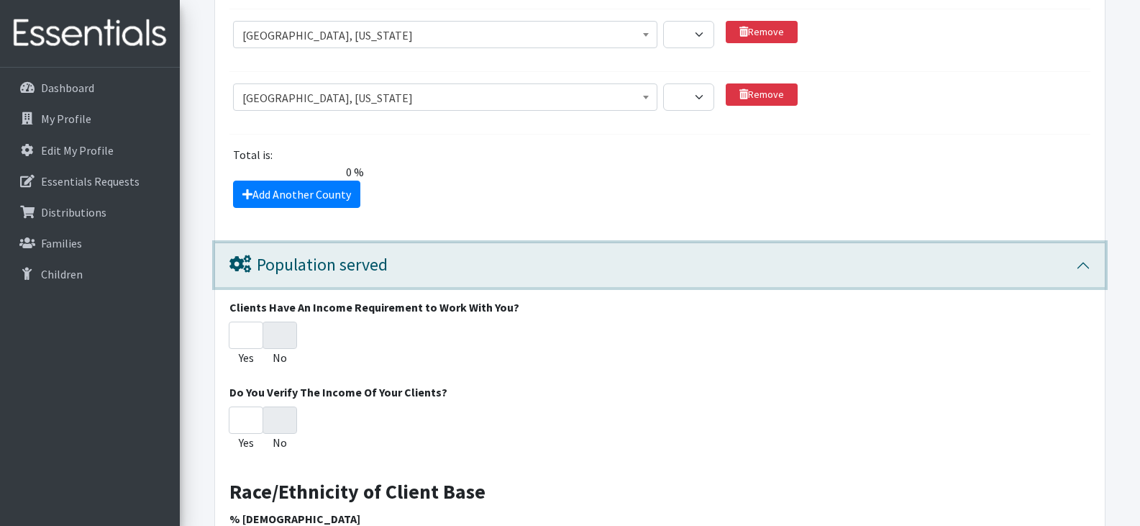
scroll to position [1821, 0]
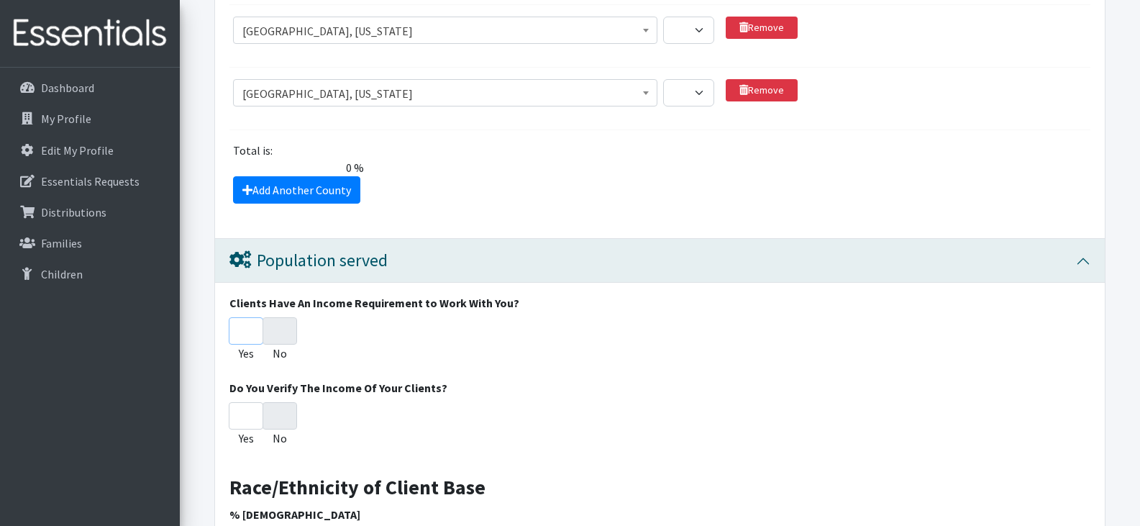
click at [244, 332] on input "Yes" at bounding box center [246, 330] width 35 height 27
radio input "true"
click at [244, 332] on input "Yes" at bounding box center [246, 330] width 35 height 27
click at [285, 327] on input "No" at bounding box center [279, 330] width 35 height 27
radio input "true"
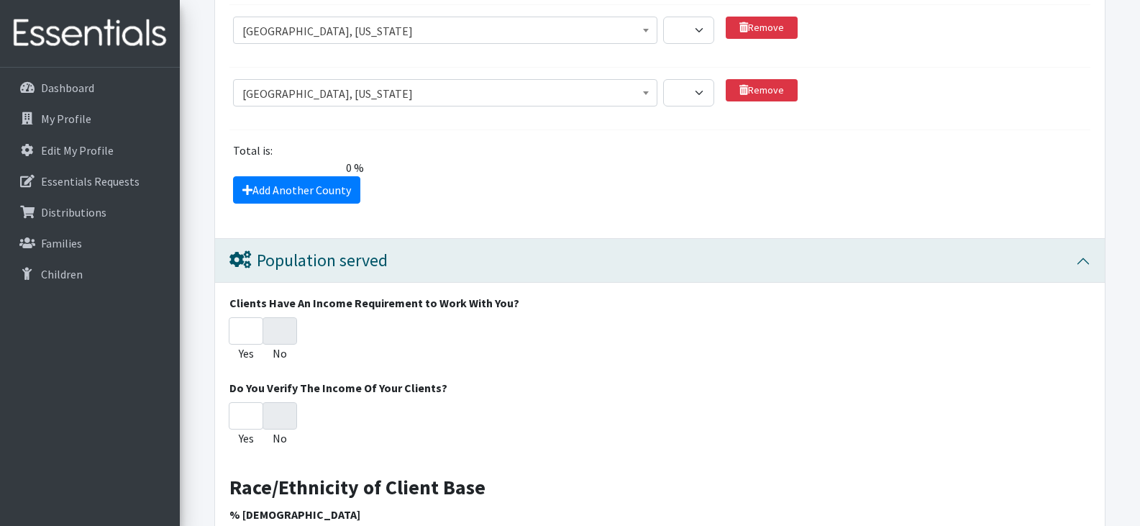
click at [240, 331] on input "Yes" at bounding box center [246, 330] width 35 height 27
radio input "true"
click at [247, 415] on input "Yes" at bounding box center [246, 415] width 35 height 27
radio input "true"
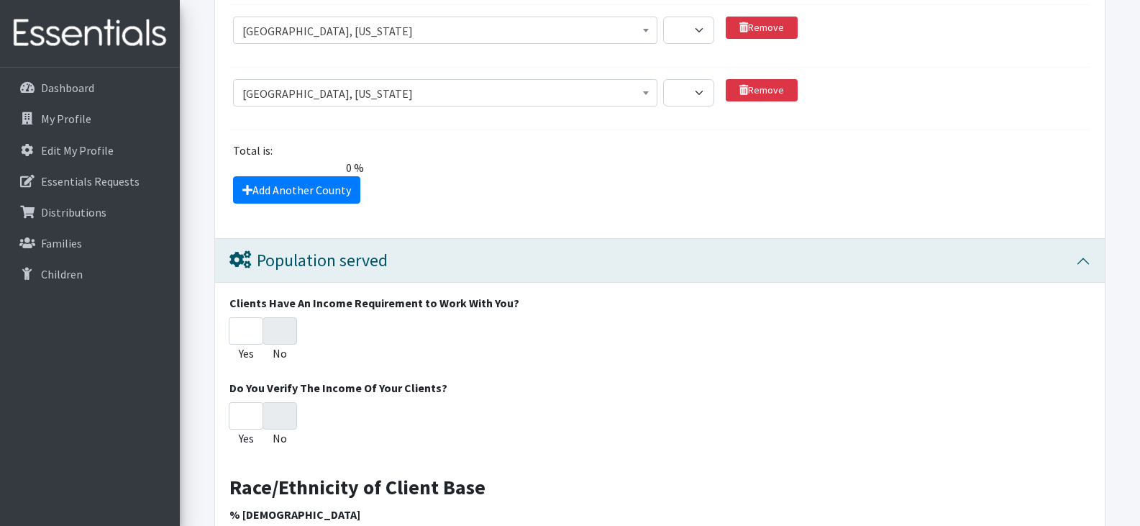
click at [619, 431] on div "Yes No" at bounding box center [659, 427] width 861 height 50
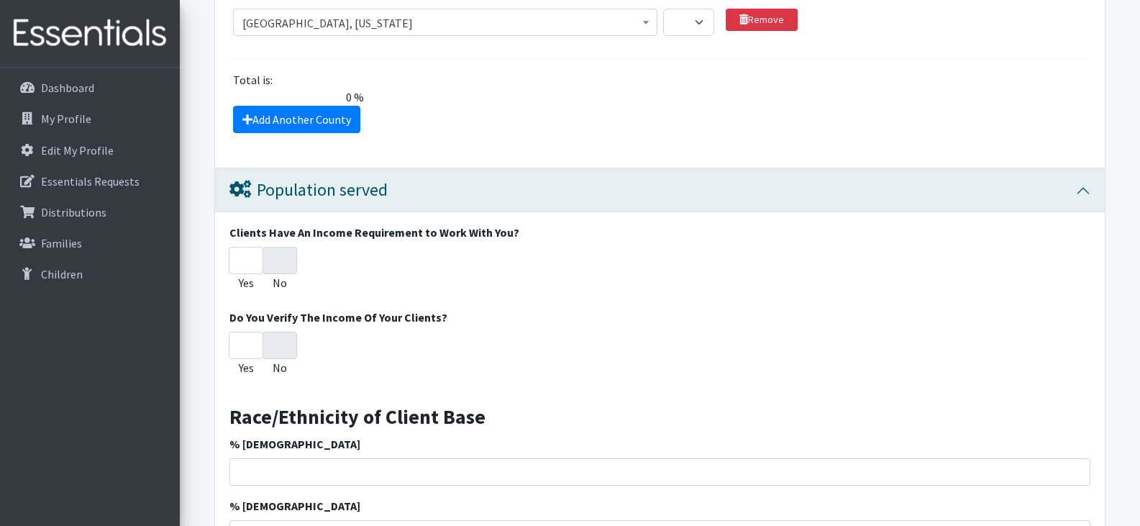
scroll to position [1892, 0]
click at [245, 257] on input "Yes" at bounding box center [246, 259] width 35 height 27
drag, startPoint x: 245, startPoint y: 257, endPoint x: 232, endPoint y: 253, distance: 13.6
click at [232, 253] on input "Yes" at bounding box center [246, 259] width 35 height 27
click at [247, 344] on input "Yes" at bounding box center [246, 344] width 35 height 27
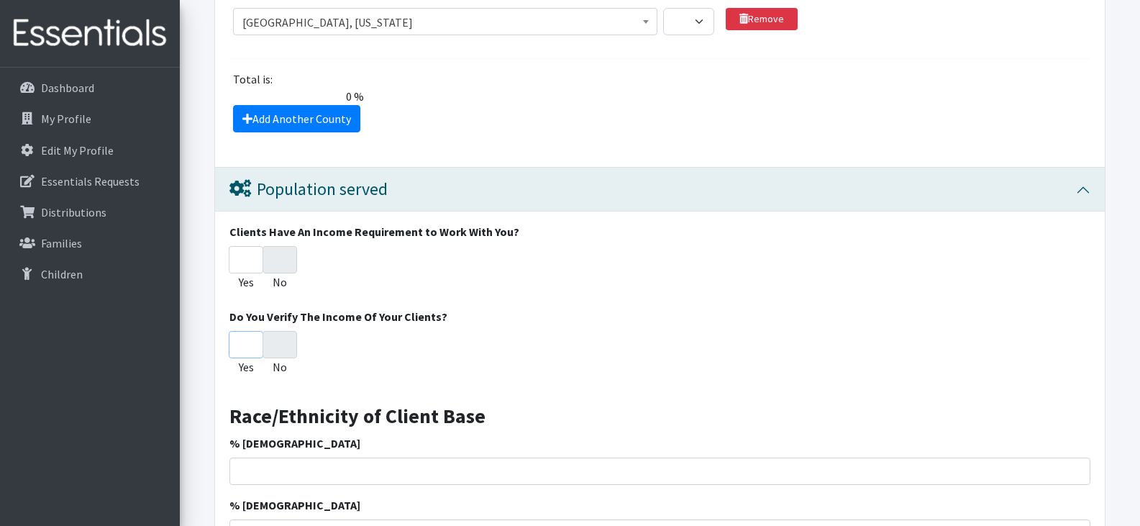
click at [247, 344] on input "Yes" at bounding box center [246, 344] width 35 height 27
drag, startPoint x: 276, startPoint y: 345, endPoint x: 236, endPoint y: 350, distance: 40.6
click at [236, 350] on div "Yes No" at bounding box center [659, 356] width 861 height 50
click at [236, 350] on input "Yes" at bounding box center [246, 344] width 35 height 27
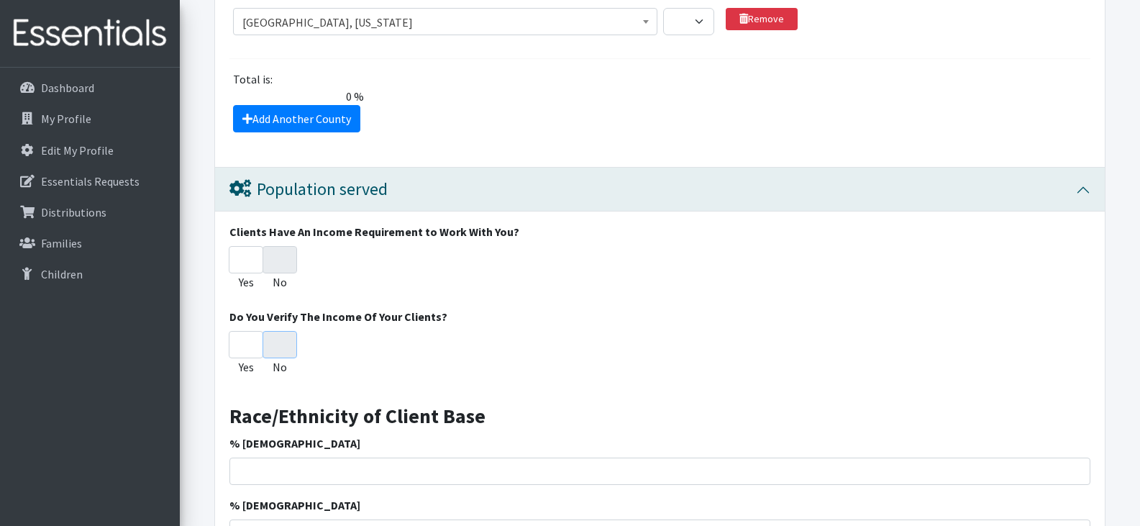
click at [271, 347] on input "No" at bounding box center [279, 344] width 35 height 27
radio input "true"
click at [280, 254] on input "No" at bounding box center [279, 259] width 35 height 27
radio input "true"
click at [242, 257] on input "Yes" at bounding box center [246, 259] width 35 height 27
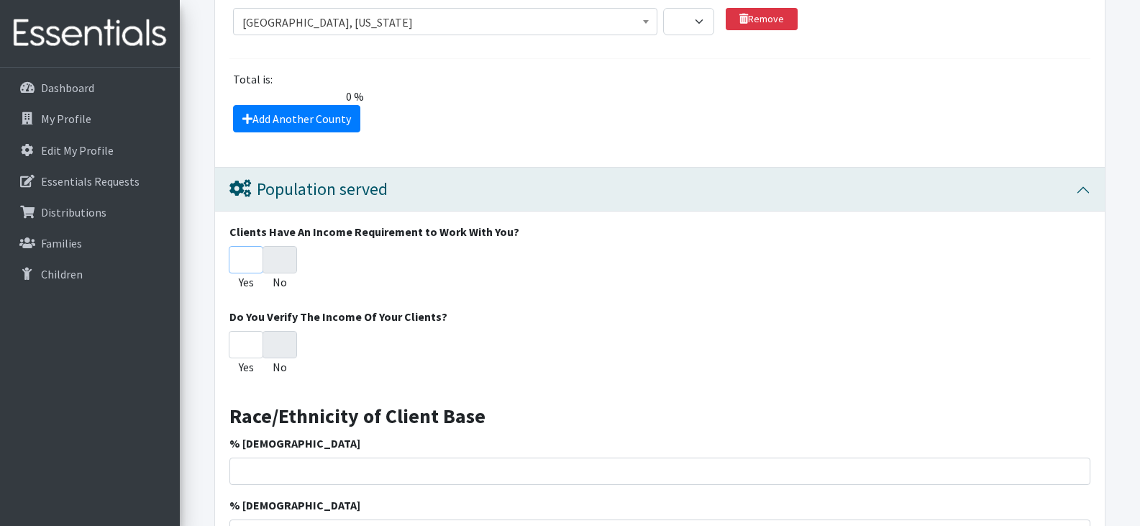
radio input "true"
click at [243, 353] on input "Yes" at bounding box center [246, 344] width 35 height 27
radio input "true"
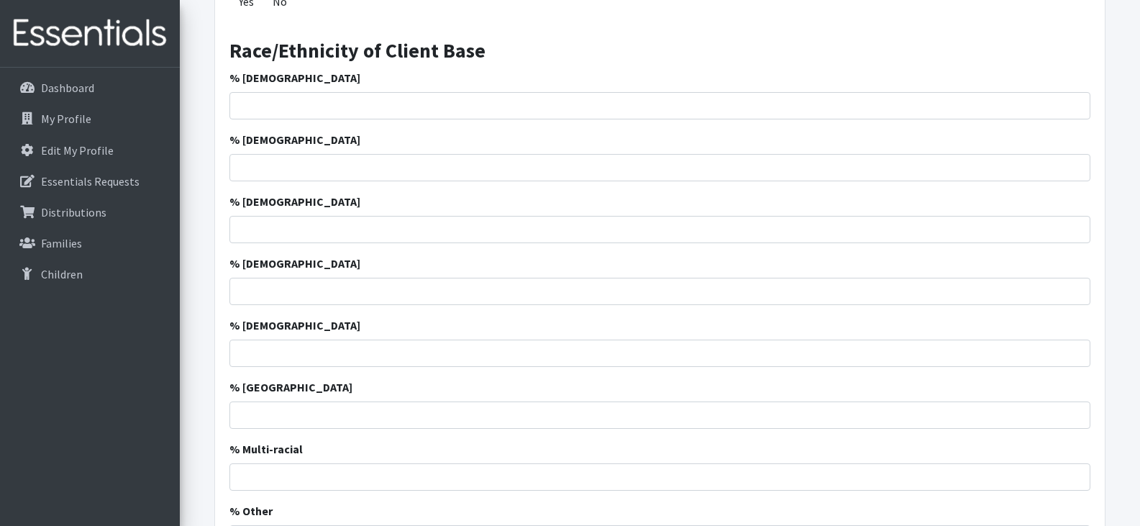
scroll to position [2258, 0]
click at [315, 105] on input "% [DEMOGRAPHIC_DATA]" at bounding box center [659, 104] width 861 height 27
type input "92"
click at [321, 168] on input "% [DEMOGRAPHIC_DATA]" at bounding box center [659, 166] width 861 height 27
type input "193"
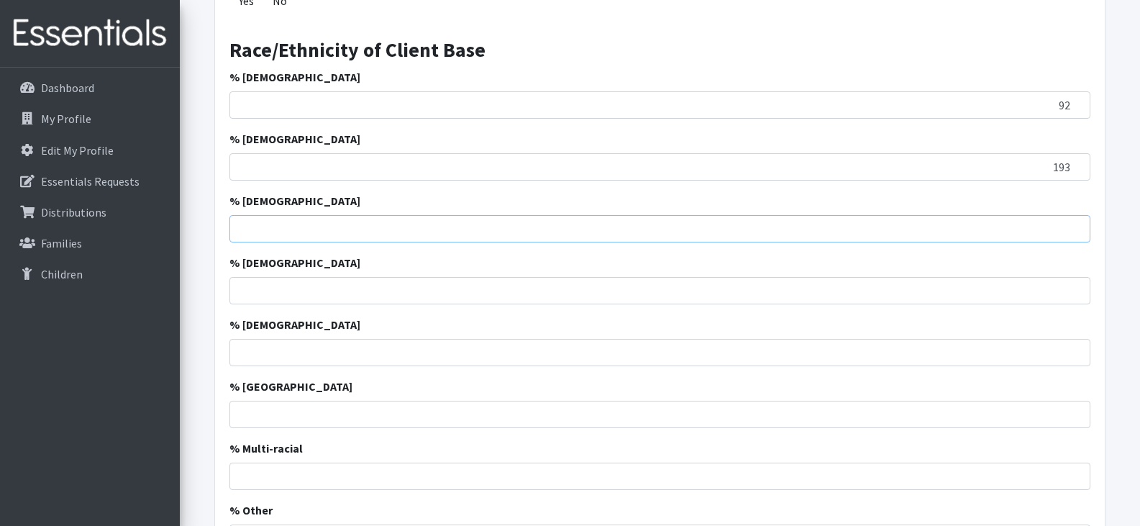
click at [333, 228] on input "% [DEMOGRAPHIC_DATA]" at bounding box center [659, 228] width 861 height 27
click at [351, 288] on input "% [DEMOGRAPHIC_DATA]" at bounding box center [659, 290] width 861 height 27
type input "33"
click at [362, 347] on input "% [DEMOGRAPHIC_DATA]" at bounding box center [659, 352] width 861 height 27
type input "4"
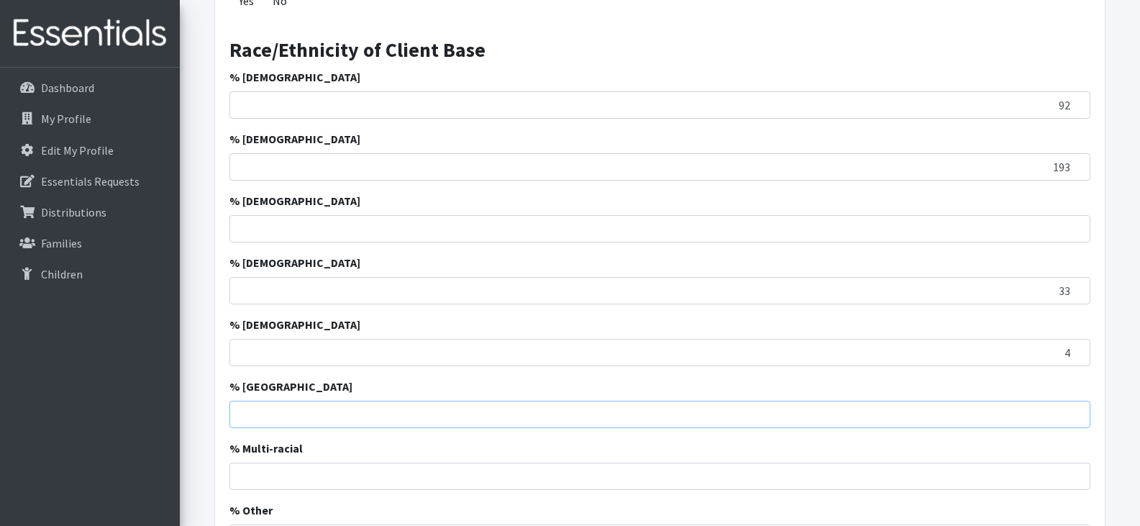
click at [378, 412] on input "% [GEOGRAPHIC_DATA]" at bounding box center [659, 414] width 861 height 27
type input "2"
click at [385, 473] on input "% Multi-racial" at bounding box center [659, 475] width 861 height 27
type input "90"
click at [389, 223] on input "% [DEMOGRAPHIC_DATA]" at bounding box center [659, 228] width 861 height 27
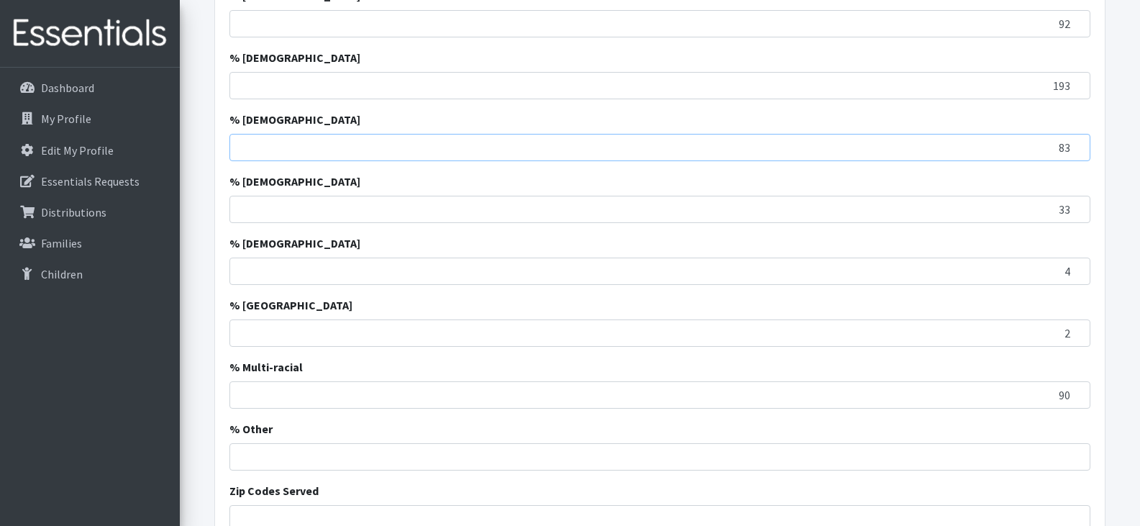
scroll to position [2343, 0]
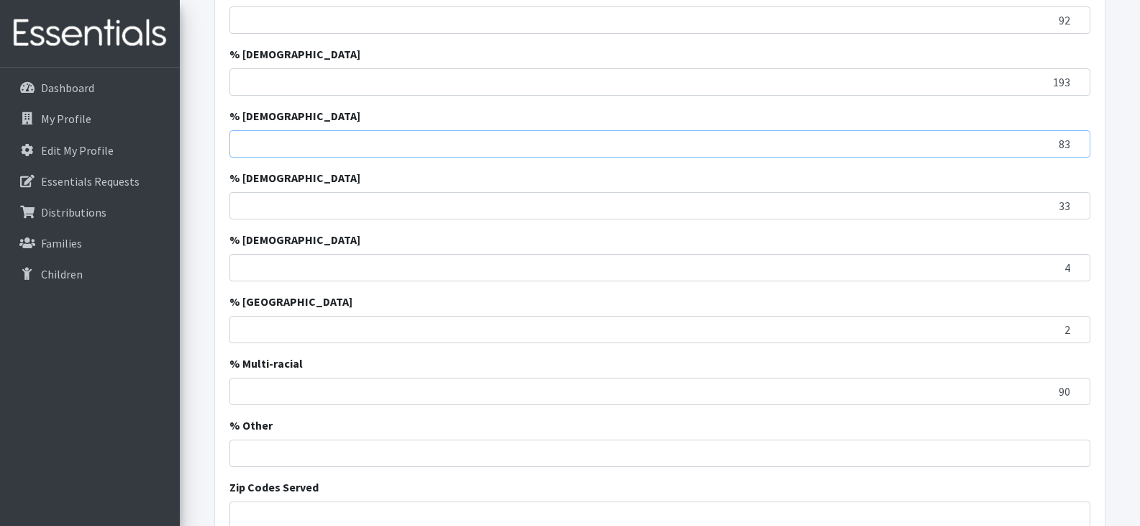
type input "83"
click at [383, 451] on input "% Other" at bounding box center [659, 452] width 861 height 27
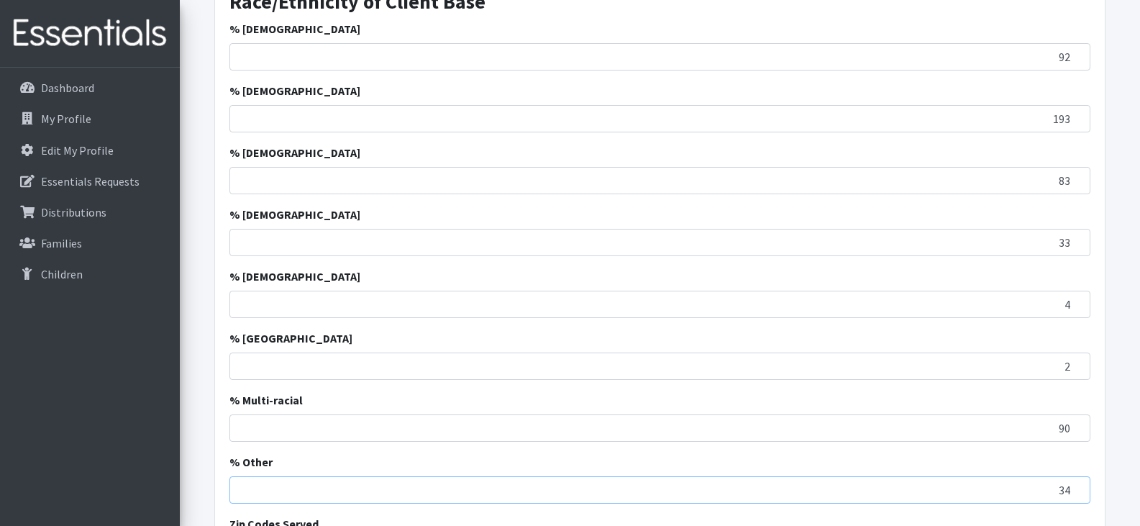
scroll to position [2296, 0]
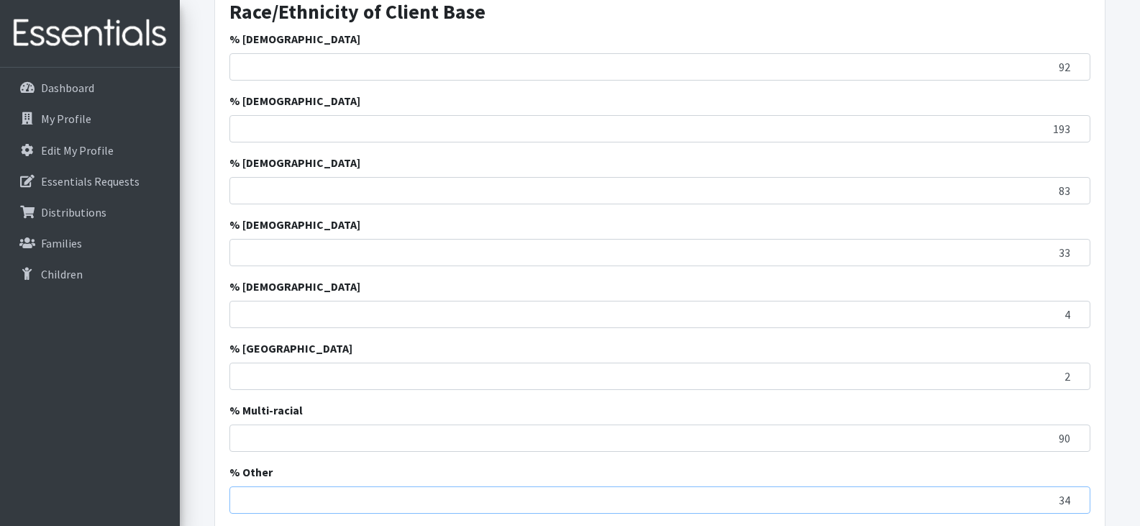
type input "34"
click at [933, 63] on input "92" at bounding box center [659, 66] width 861 height 27
type input "9"
type input "20"
click at [985, 125] on input "193" at bounding box center [659, 128] width 861 height 27
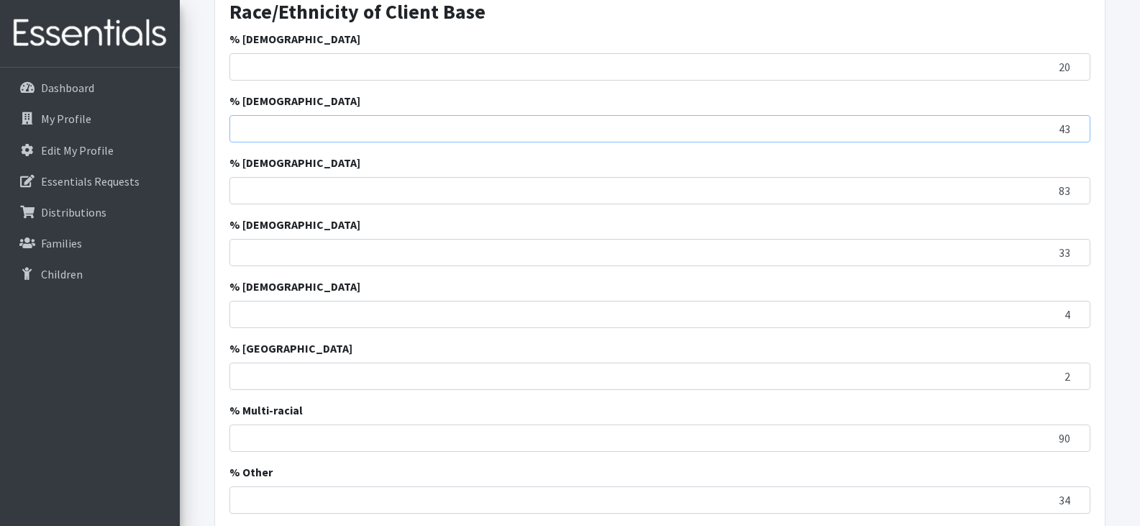
type input "43"
click at [1007, 194] on input "83" at bounding box center [659, 190] width 861 height 27
type input "18"
click at [1008, 254] on input "33" at bounding box center [659, 252] width 861 height 27
type input "3"
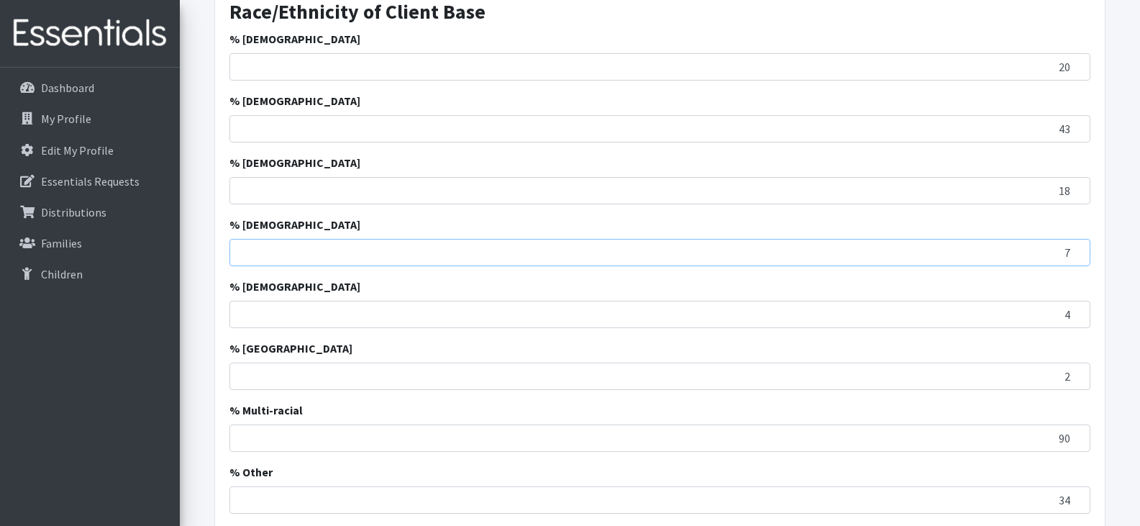
type input "7"
click at [1035, 311] on input "4" at bounding box center [659, 314] width 861 height 27
type input ".8"
click at [1049, 379] on input "2" at bounding box center [659, 375] width 861 height 27
type input ".4"
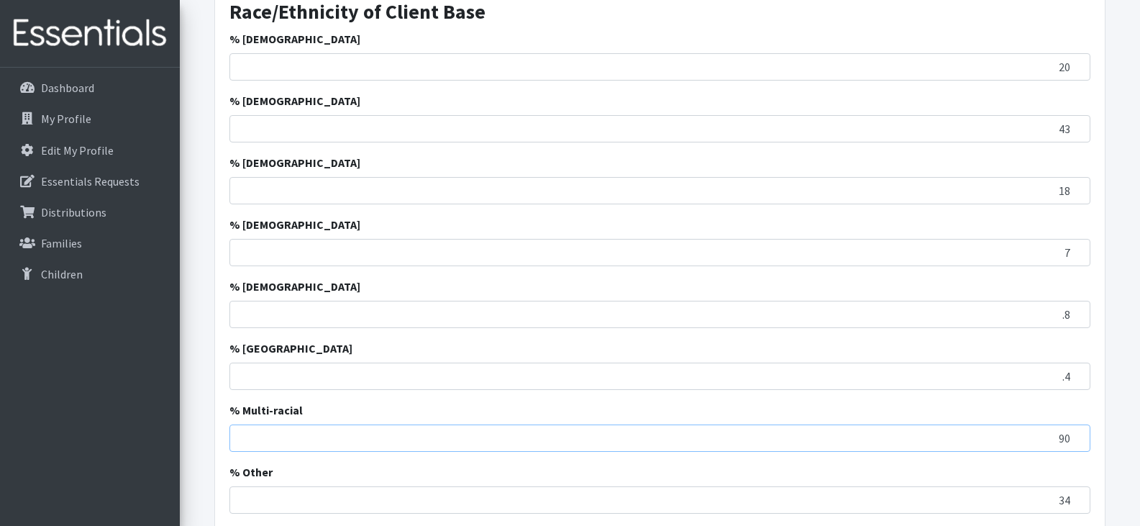
click at [1043, 442] on input "90" at bounding box center [659, 437] width 861 height 27
type input "20"
click at [1041, 503] on input "34" at bounding box center [659, 499] width 861 height 27
type input "3"
type input "7"
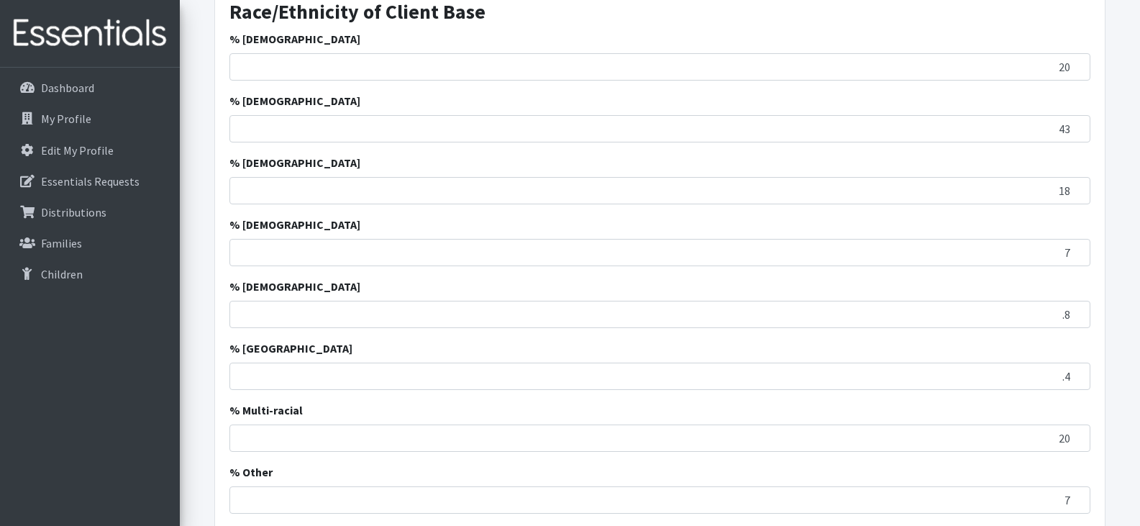
click at [1089, 416] on div "% Multi-racial 20" at bounding box center [659, 426] width 861 height 50
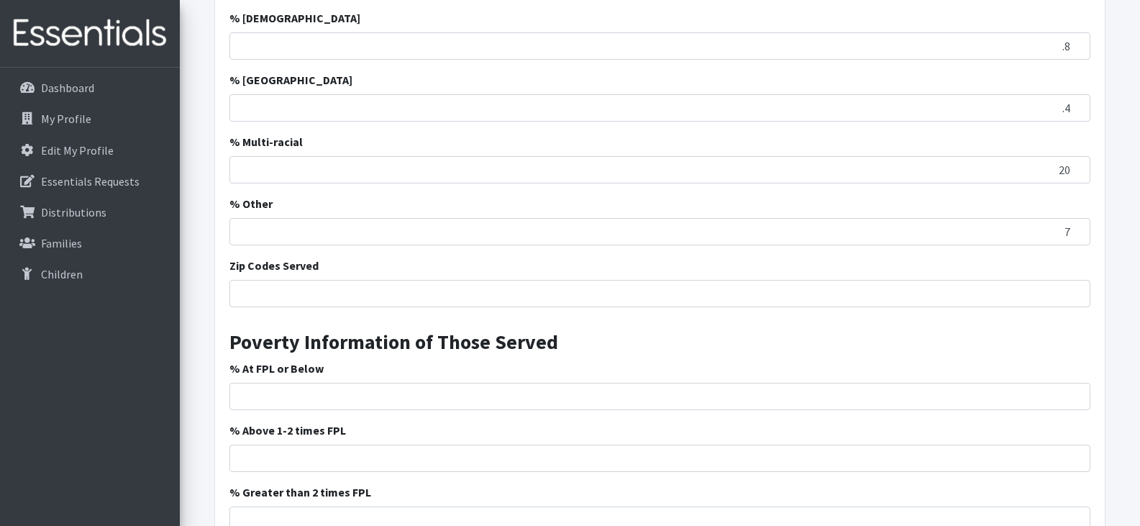
scroll to position [2565, 0]
click at [705, 291] on input "Zip Codes Served" at bounding box center [659, 292] width 861 height 27
click at [432, 296] on input "54901, 54902, 54904," at bounding box center [659, 292] width 861 height 27
click at [383, 289] on input "54901, 54902, 54904," at bounding box center [659, 292] width 861 height 27
paste input "54106, 54113, 54115, 54130, 54131, 54136, 54140, 54152, 54155, 54165, 54170, 54…"
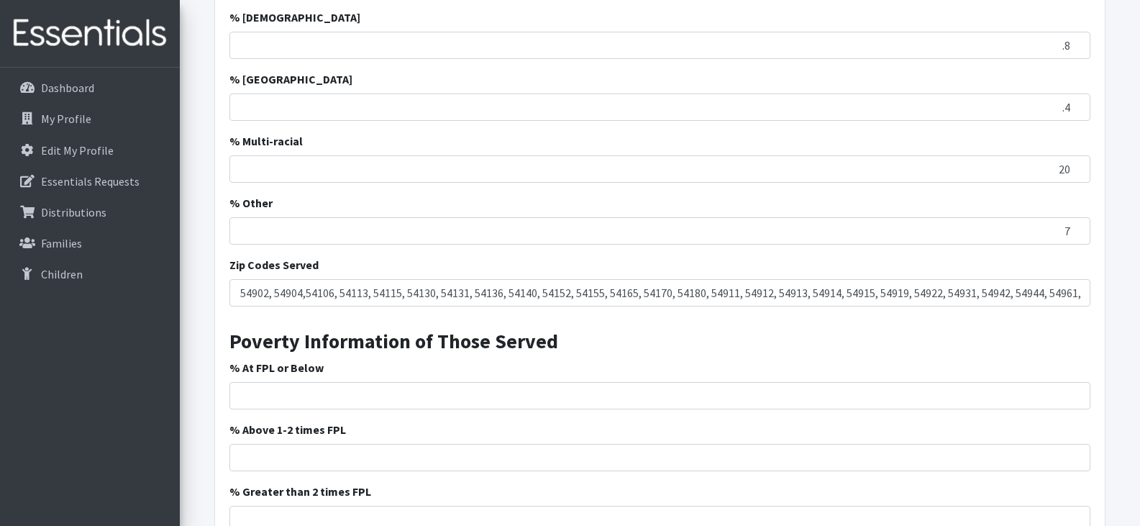
scroll to position [0, 0]
click at [1082, 293] on input "54901, 54902, 54904,54106, 54113, 54115, 54130, 54131, 54136, 54140, 54152, 541…" at bounding box center [659, 292] width 861 height 27
click at [1084, 293] on input "54901, 54902, 54904,54106, 54113, 54115, 54130, 54131, 54136, 54140, 54152, 541…" at bounding box center [659, 292] width 861 height 27
click at [1081, 295] on input "54901, 54902, 54904,54106, 54113, 54115, 54130, 54131, 54136, 54140, 54152, 541…" at bounding box center [659, 292] width 861 height 27
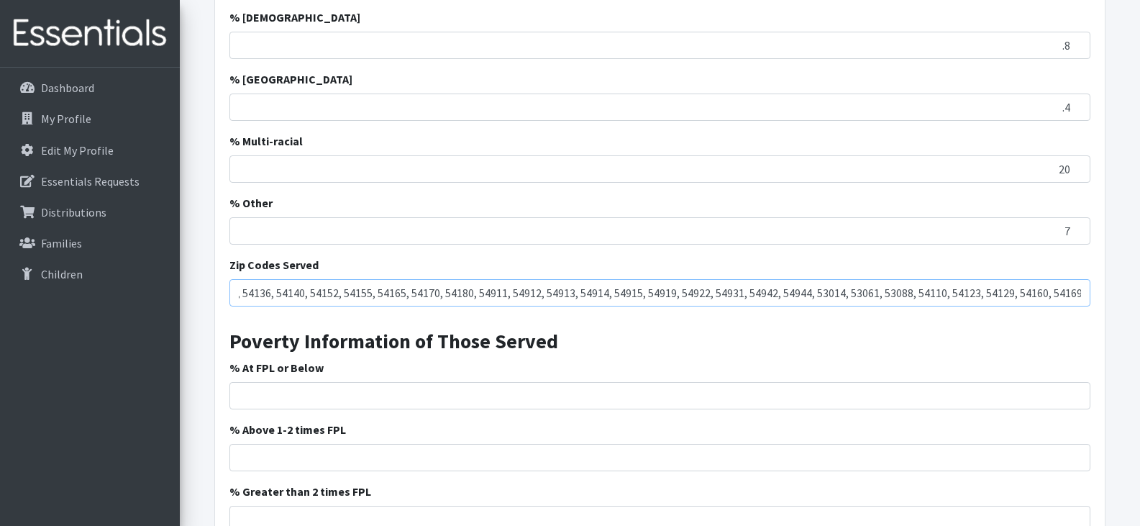
type input "54901, 54902, 54904,54106, 54113, 54115, 54130, 54131, 54136, 54140, 54152, 541…"
click at [424, 396] on input "% At FPL or Below" at bounding box center [659, 395] width 861 height 27
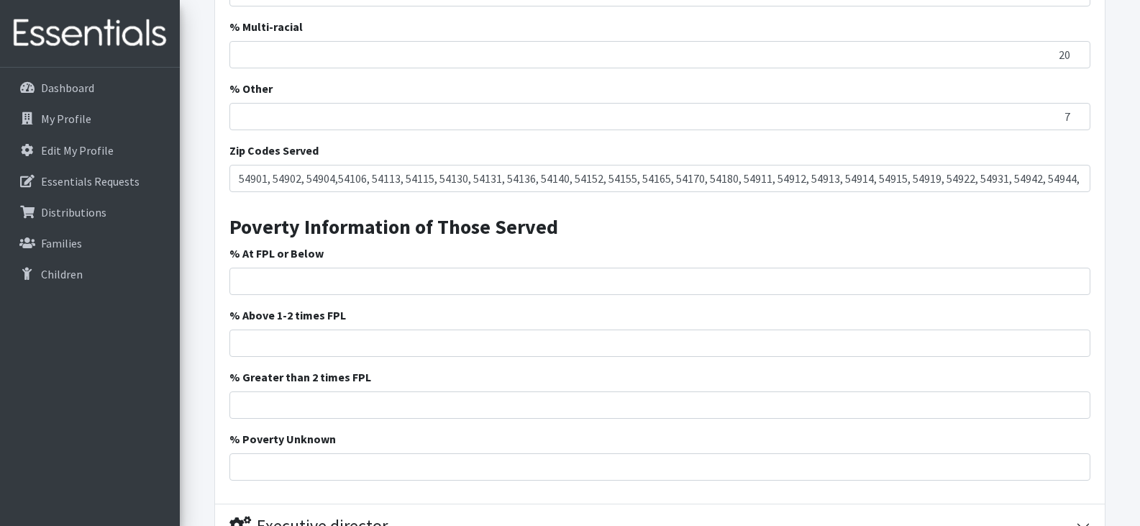
scroll to position [2680, 0]
click at [603, 279] on input "% At FPL or Below" at bounding box center [659, 280] width 861 height 27
type input "81"
click at [676, 342] on input "% Above 1-2 times FPL" at bounding box center [659, 342] width 861 height 27
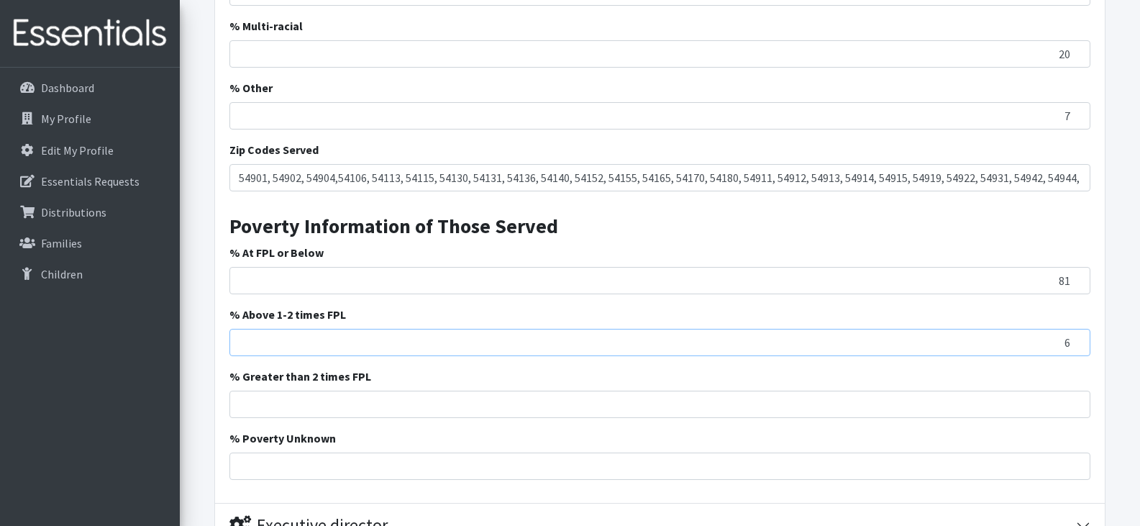
type input "6"
click at [738, 403] on input "% Greater than 2 times FPL" at bounding box center [659, 403] width 861 height 27
type input "0"
click at [773, 465] on input "% Poverty Unknown" at bounding box center [659, 465] width 861 height 27
type input "13"
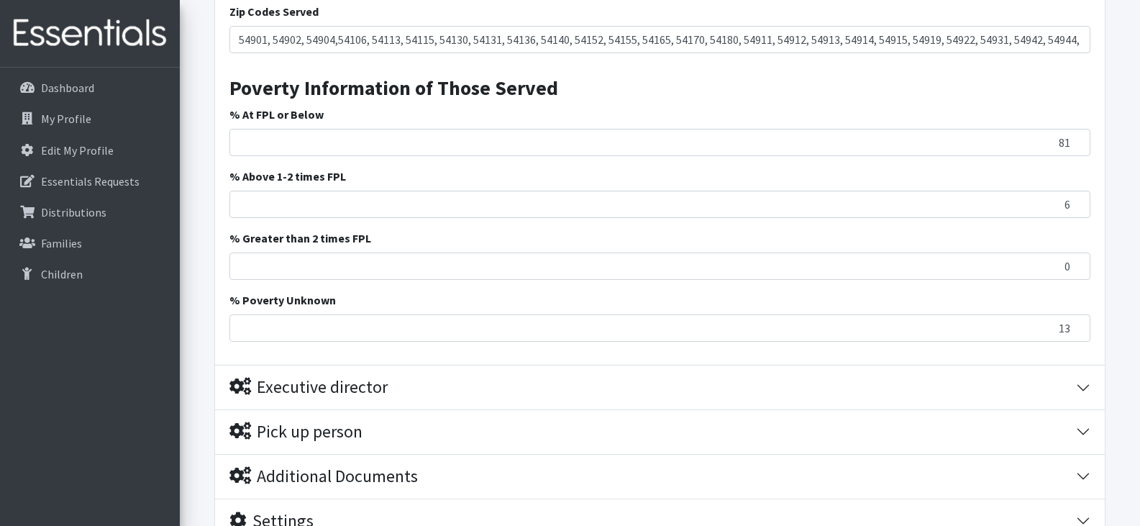
scroll to position [2877, 0]
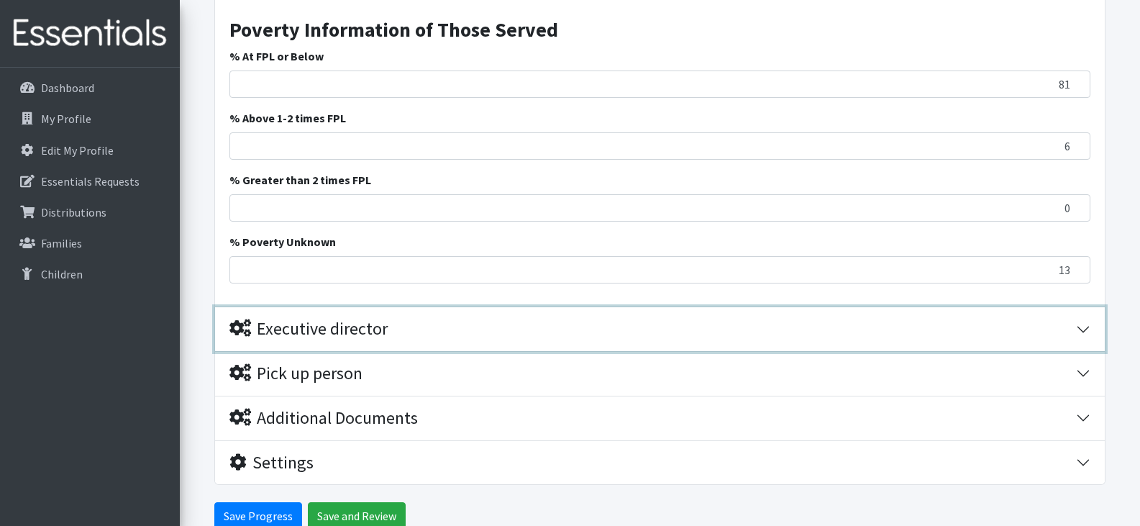
click at [1025, 326] on div "Executive director" at bounding box center [652, 329] width 846 height 21
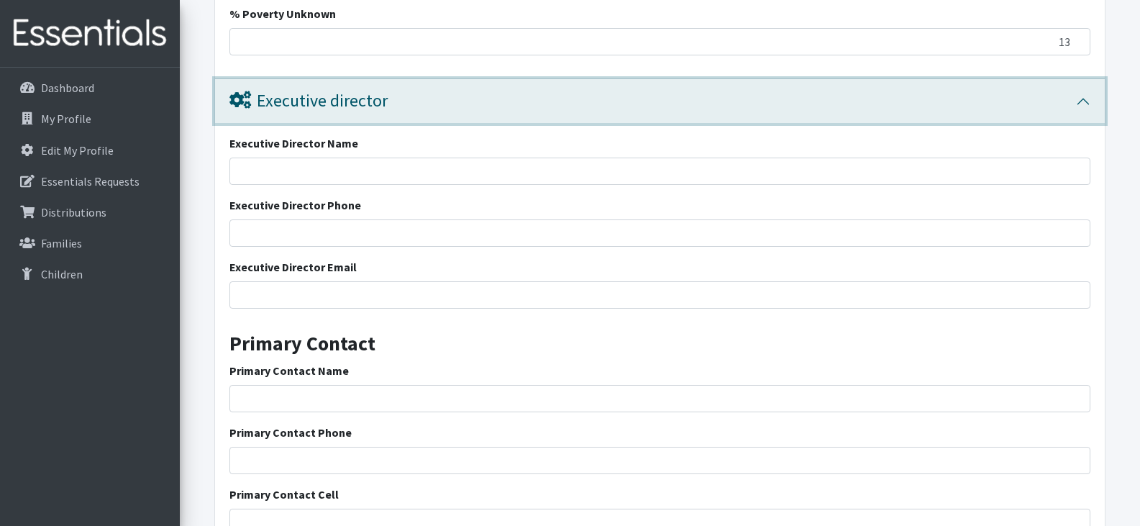
scroll to position [3108, 0]
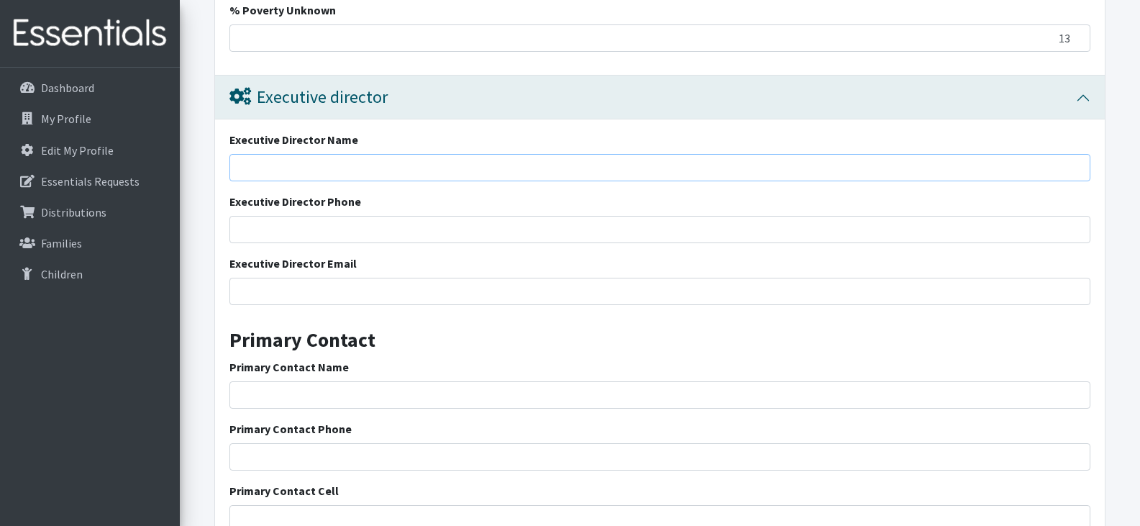
click at [610, 169] on input "Executive Director Name" at bounding box center [659, 167] width 861 height 27
type input "[PERSON_NAME]"
click at [565, 227] on input "Executive Director Phone" at bounding box center [659, 229] width 861 height 27
type input "[PHONE_NUMBER]"
click at [534, 289] on input "Executive Director Email" at bounding box center [659, 291] width 861 height 27
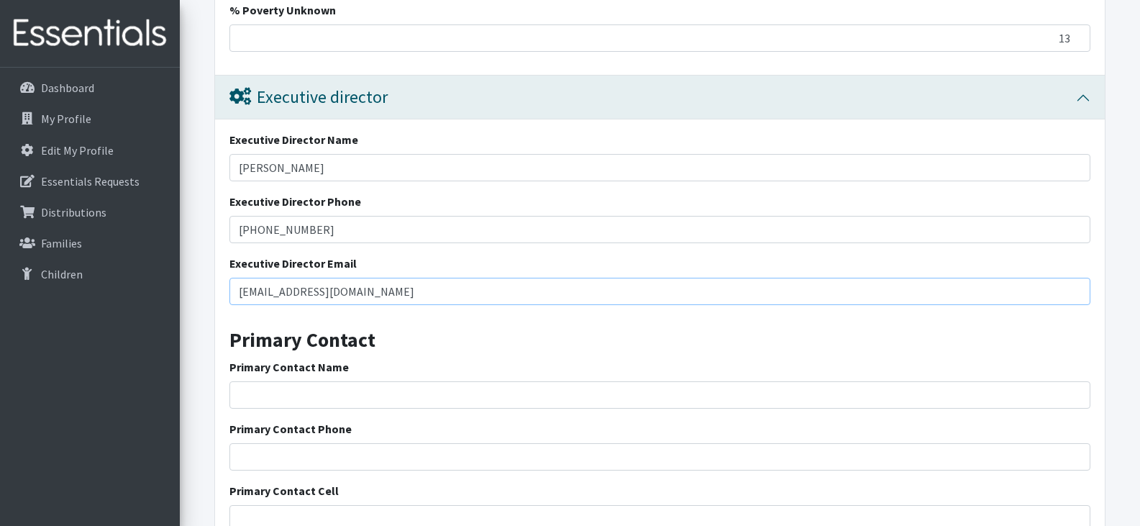
type input "[EMAIL_ADDRESS][DOMAIN_NAME]"
click at [404, 390] on input "Primary Contact Name" at bounding box center [659, 394] width 861 height 27
type input "[PERSON_NAME]"
click at [393, 453] on input "Primary Contact Phone" at bounding box center [659, 456] width 861 height 27
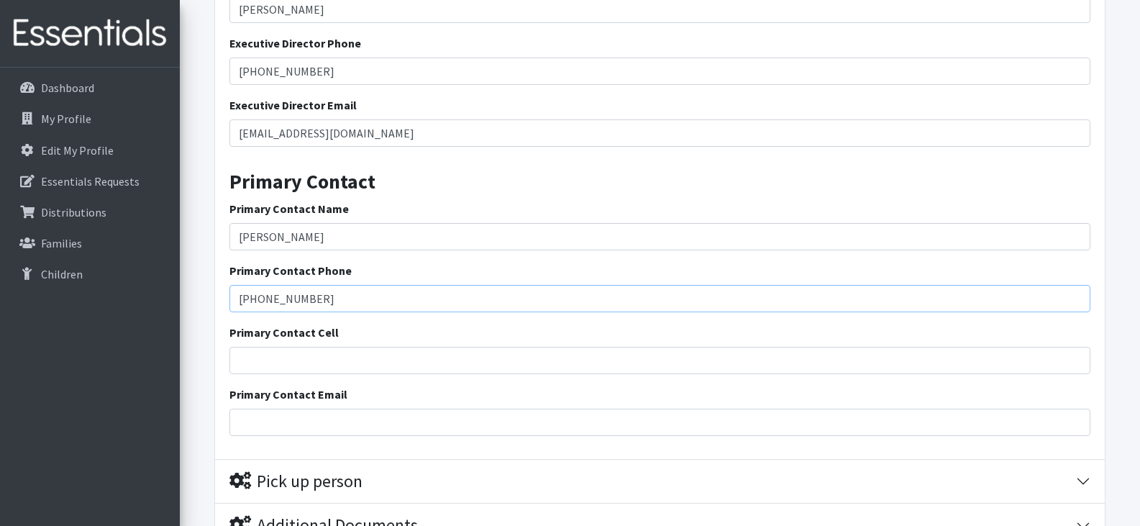
scroll to position [3267, 0]
type input "[PHONE_NUMBER]"
click at [353, 357] on input "Primary Contact Cell" at bounding box center [659, 359] width 861 height 27
type input "[PHONE_NUMBER]"
click at [345, 423] on input "Primary Contact Email" at bounding box center [659, 421] width 861 height 27
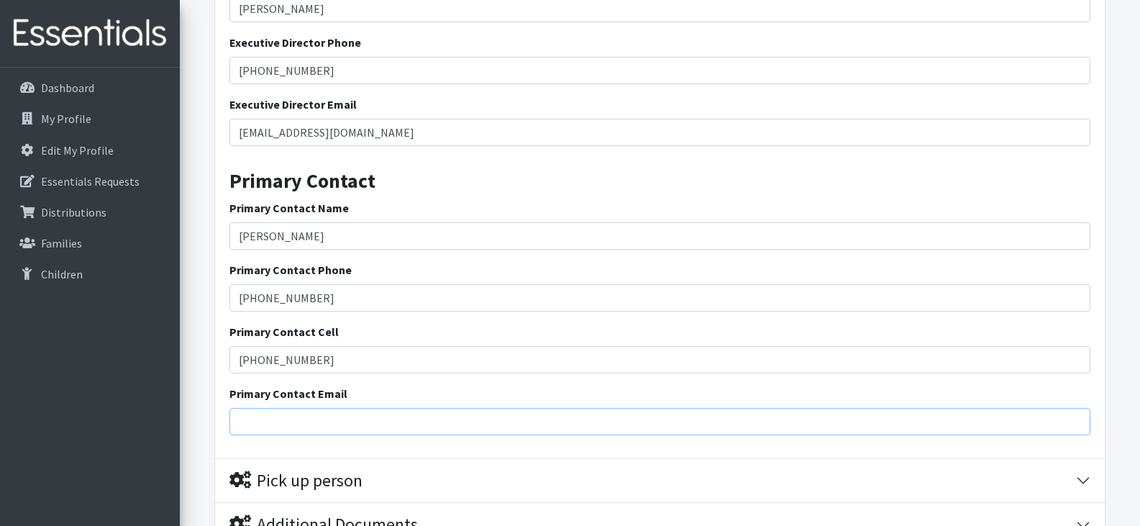
type input "[EMAIL_ADDRESS][DOMAIN_NAME]"
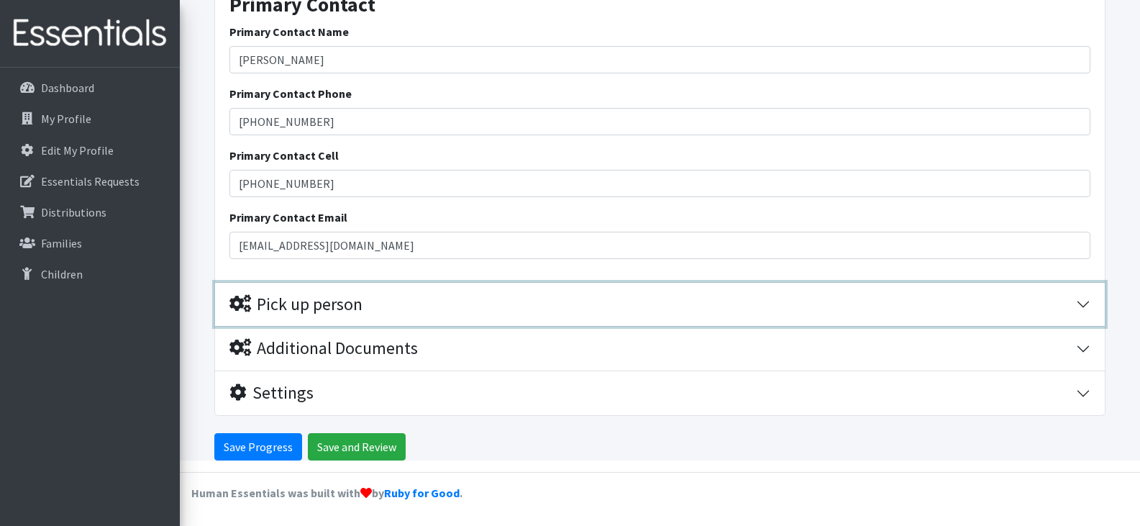
click at [373, 301] on div "Pick up person" at bounding box center [652, 304] width 846 height 21
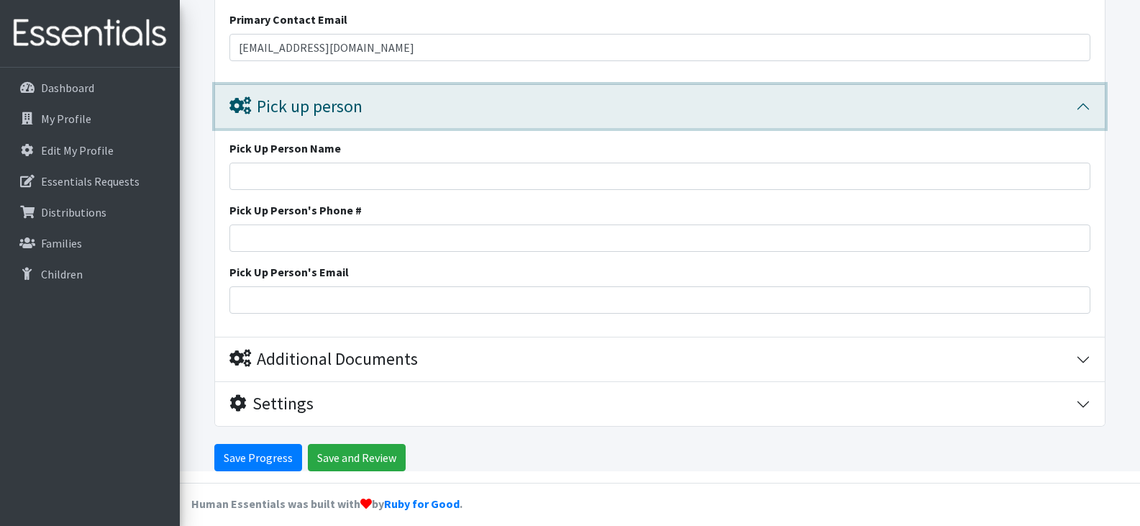
scroll to position [3652, 0]
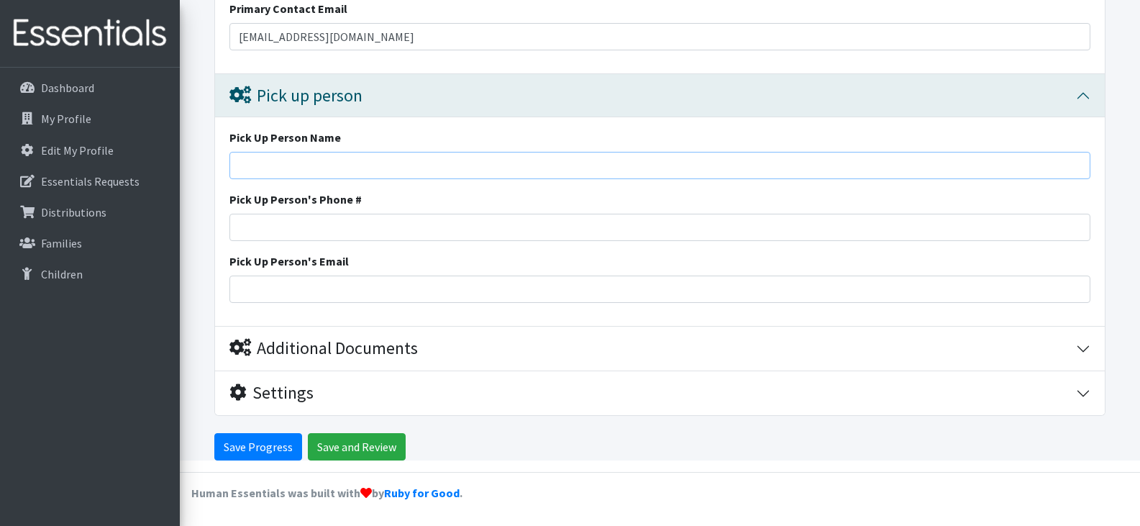
click at [386, 165] on input "Pick Up Person Name" at bounding box center [659, 165] width 861 height 27
type input "[PERSON_NAME] or [PERSON_NAME]"
click at [334, 227] on input "Pick Up Person's Phone #" at bounding box center [659, 227] width 861 height 27
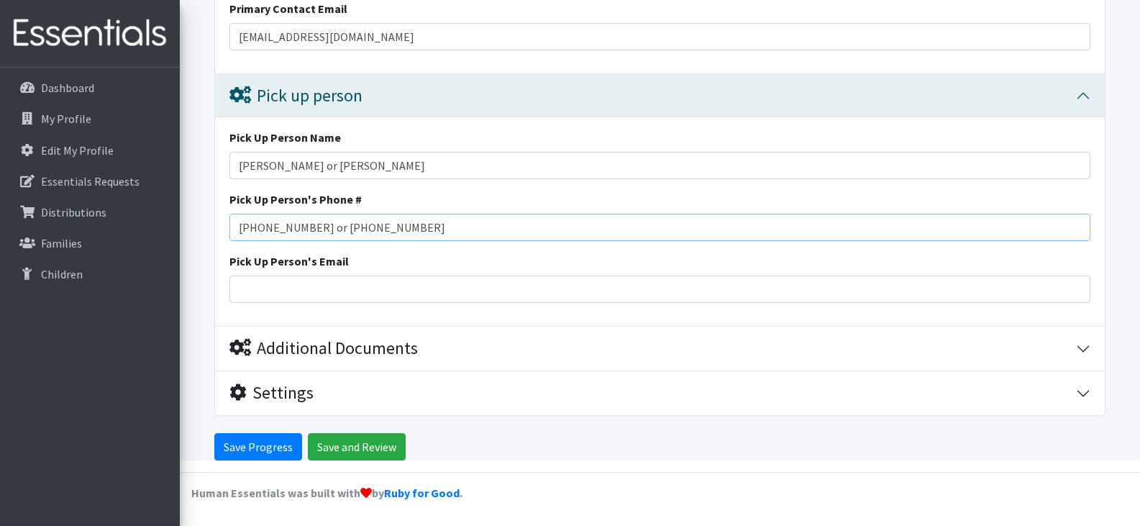
type input "[PHONE_NUMBER] or [PHONE_NUMBER]"
click at [331, 288] on input "Pick Up Person's Email" at bounding box center [659, 288] width 861 height 27
type input "[EMAIL_ADDRESS][DOMAIN_NAME] or [EMAIL_ADDRESS][DOMAIN_NAME]"
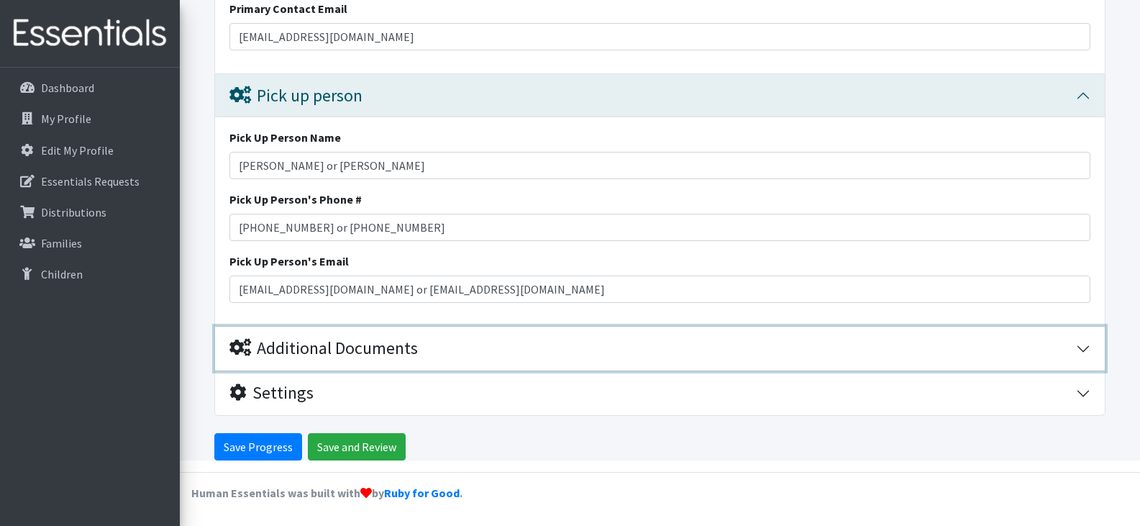
click at [383, 347] on div "Additional Documents" at bounding box center [323, 348] width 188 height 21
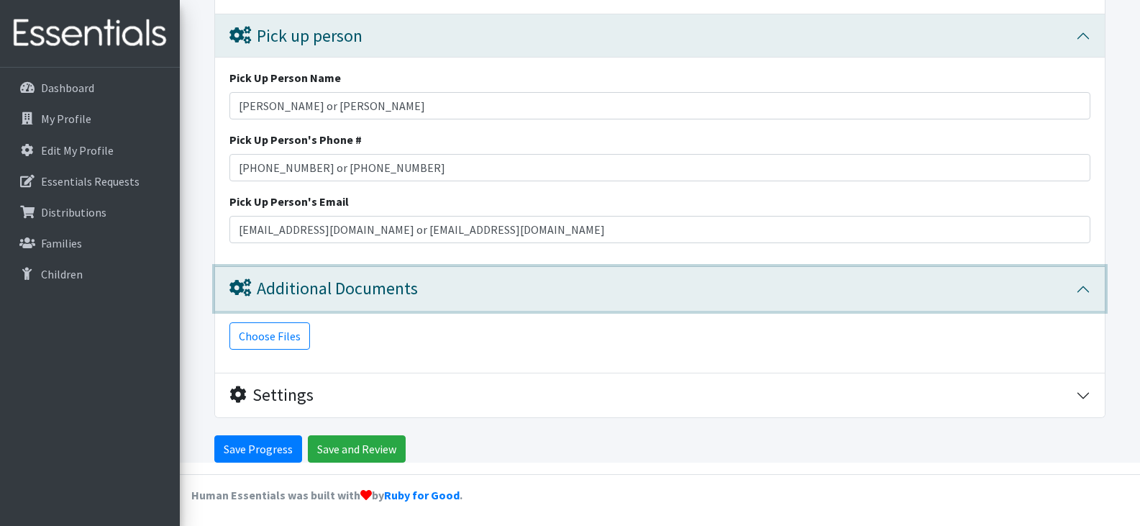
scroll to position [3714, 0]
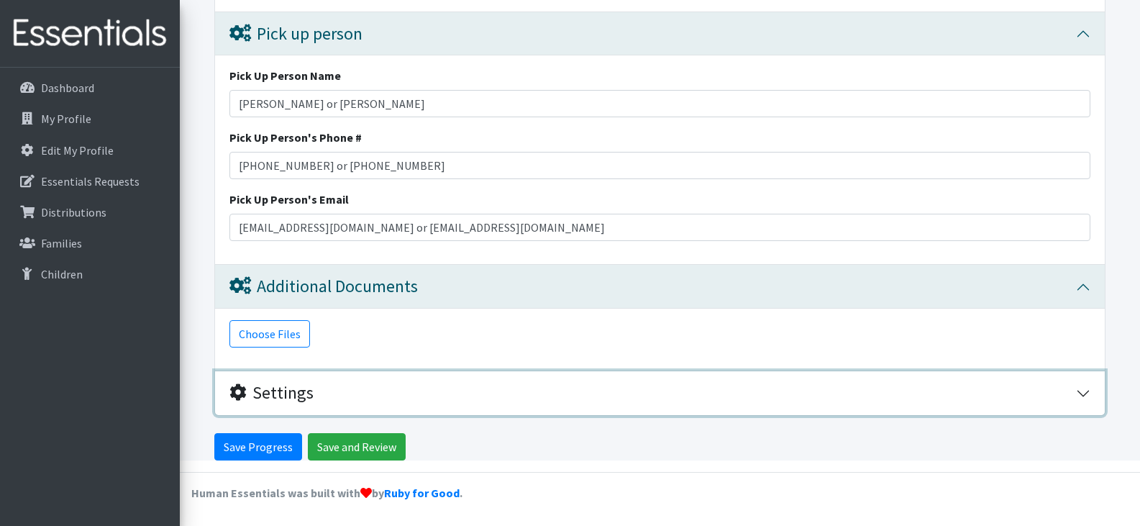
click at [387, 390] on div "Settings" at bounding box center [652, 393] width 846 height 21
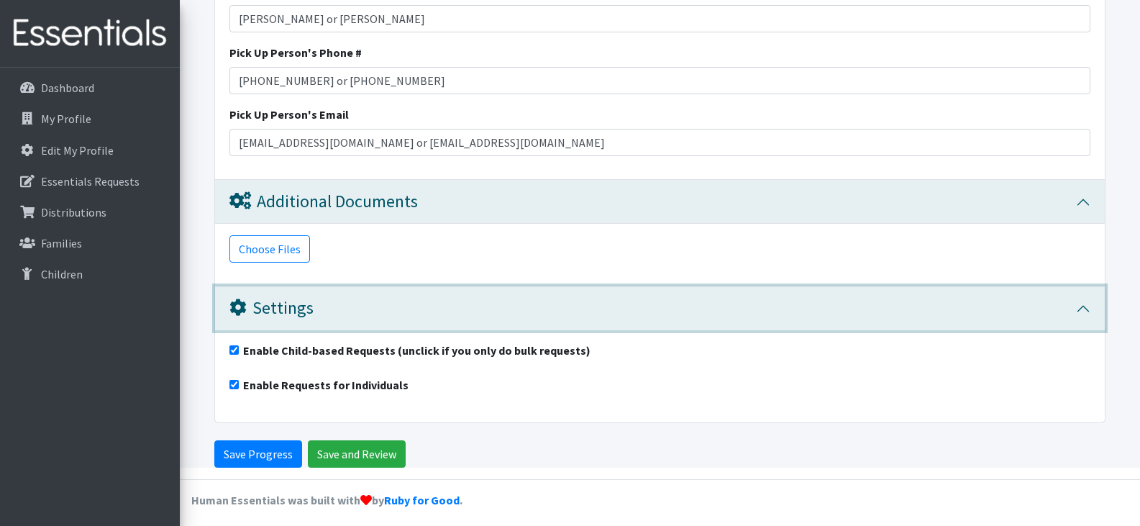
scroll to position [3806, 0]
